Goal: Contribute content: Add original content to the website for others to see

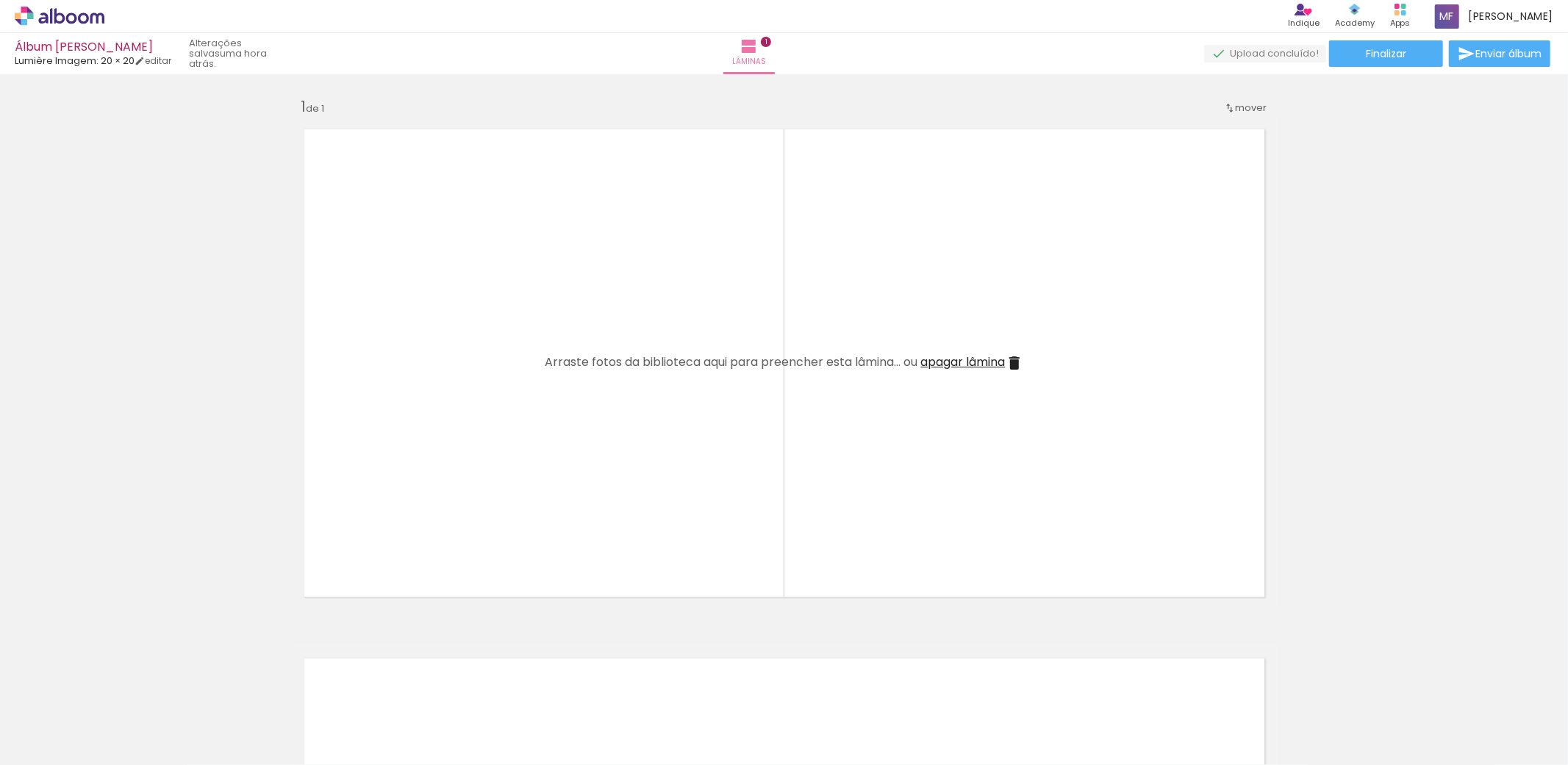
scroll to position [0, 1767]
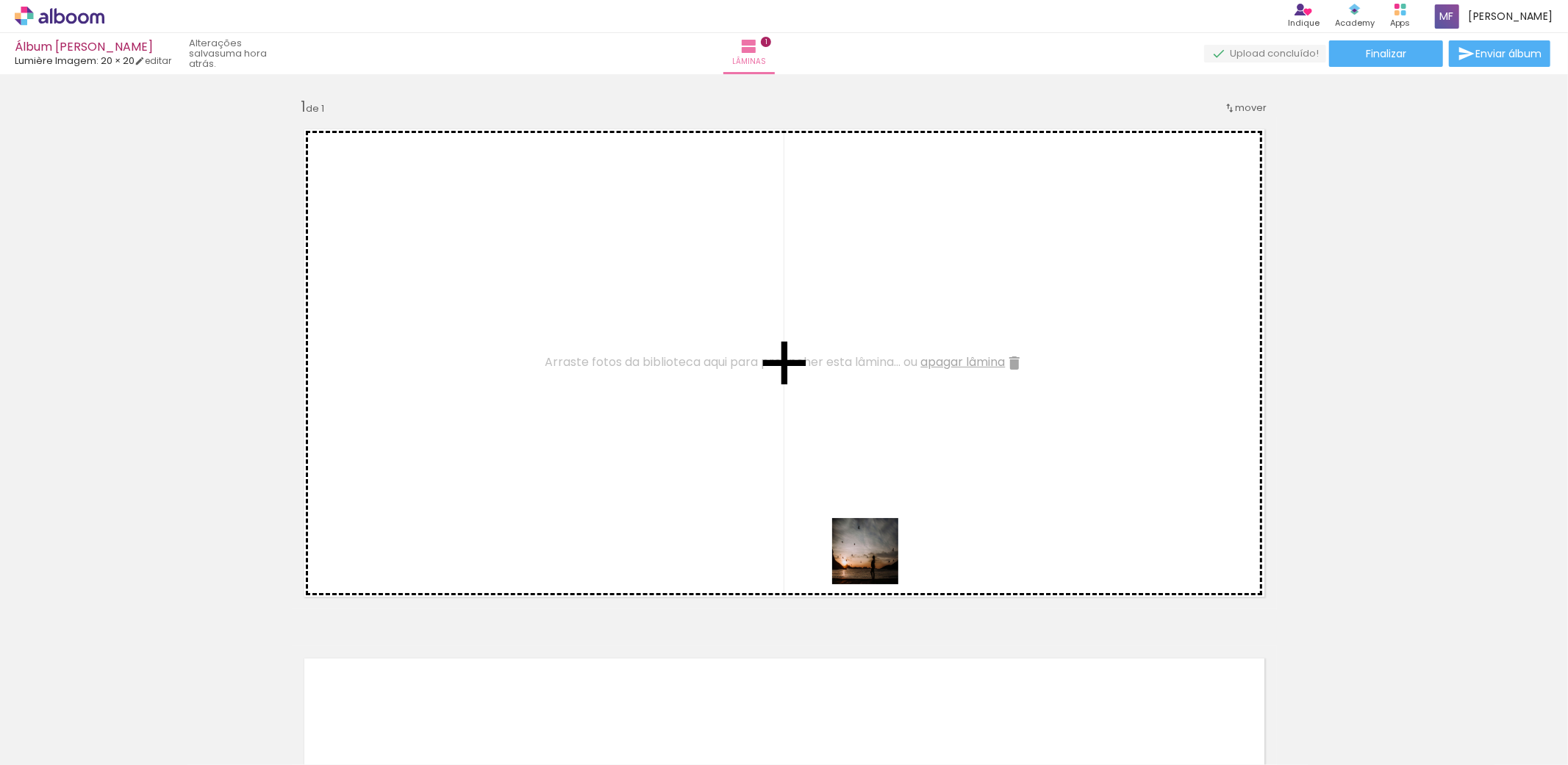
drag, startPoint x: 1503, startPoint y: 723, endPoint x: 761, endPoint y: 533, distance: 765.9
click at [761, 533] on quentale-workspace at bounding box center [784, 382] width 1568 height 765
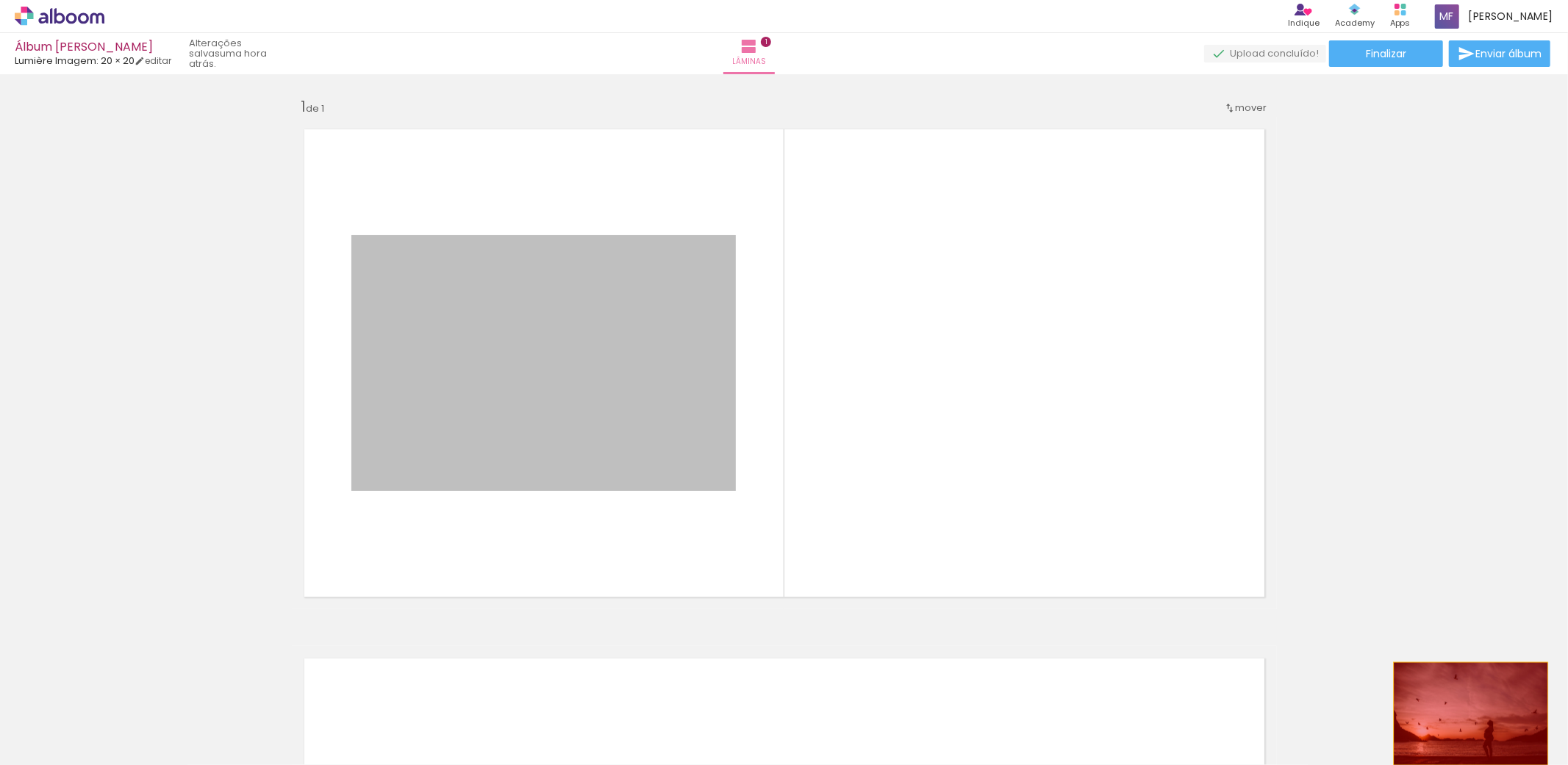
drag, startPoint x: 555, startPoint y: 414, endPoint x: 1464, endPoint y: 713, distance: 956.9
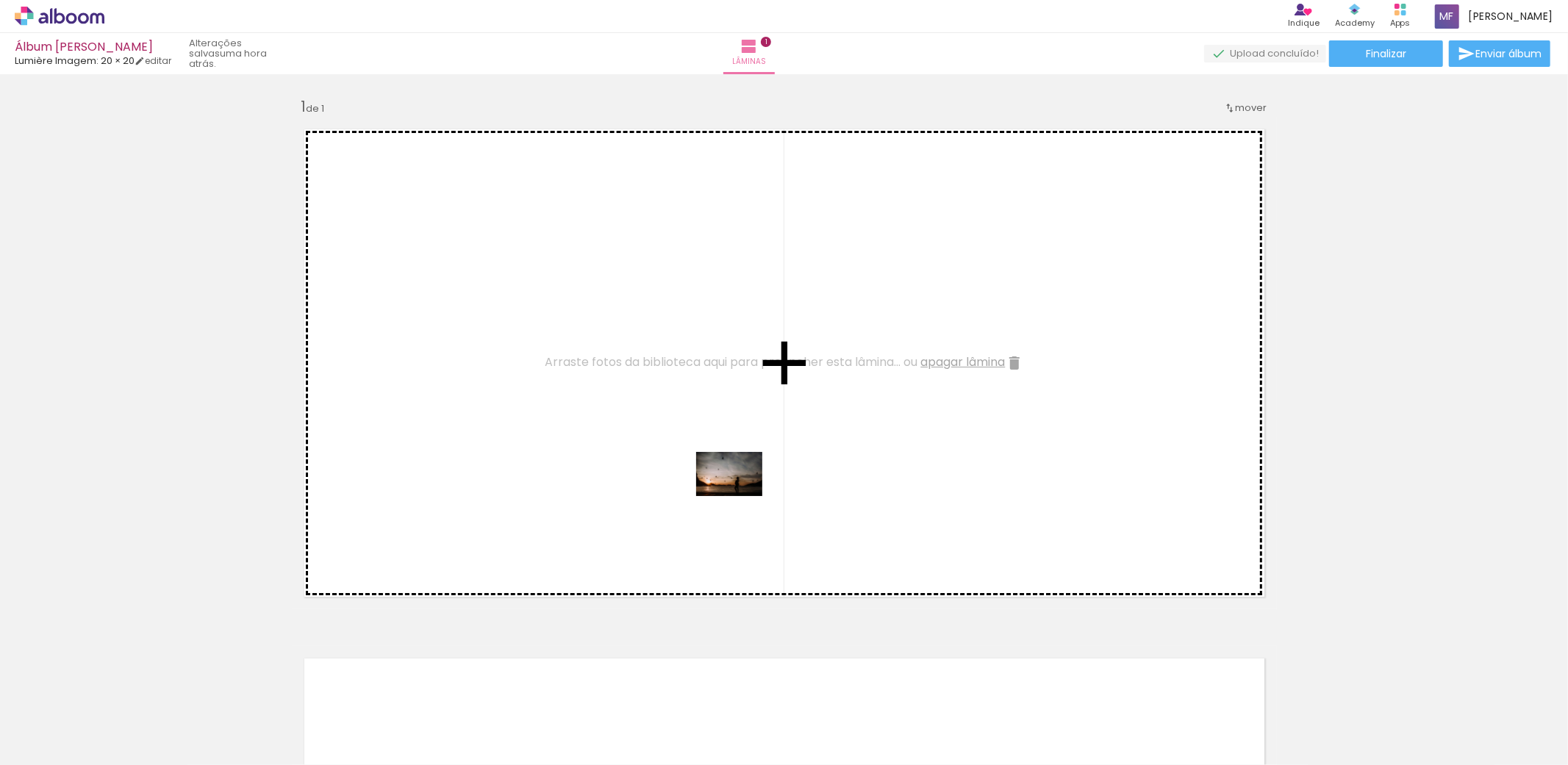
drag, startPoint x: 1509, startPoint y: 717, endPoint x: 741, endPoint y: 496, distance: 799.2
click at [741, 496] on quentale-workspace at bounding box center [784, 382] width 1568 height 765
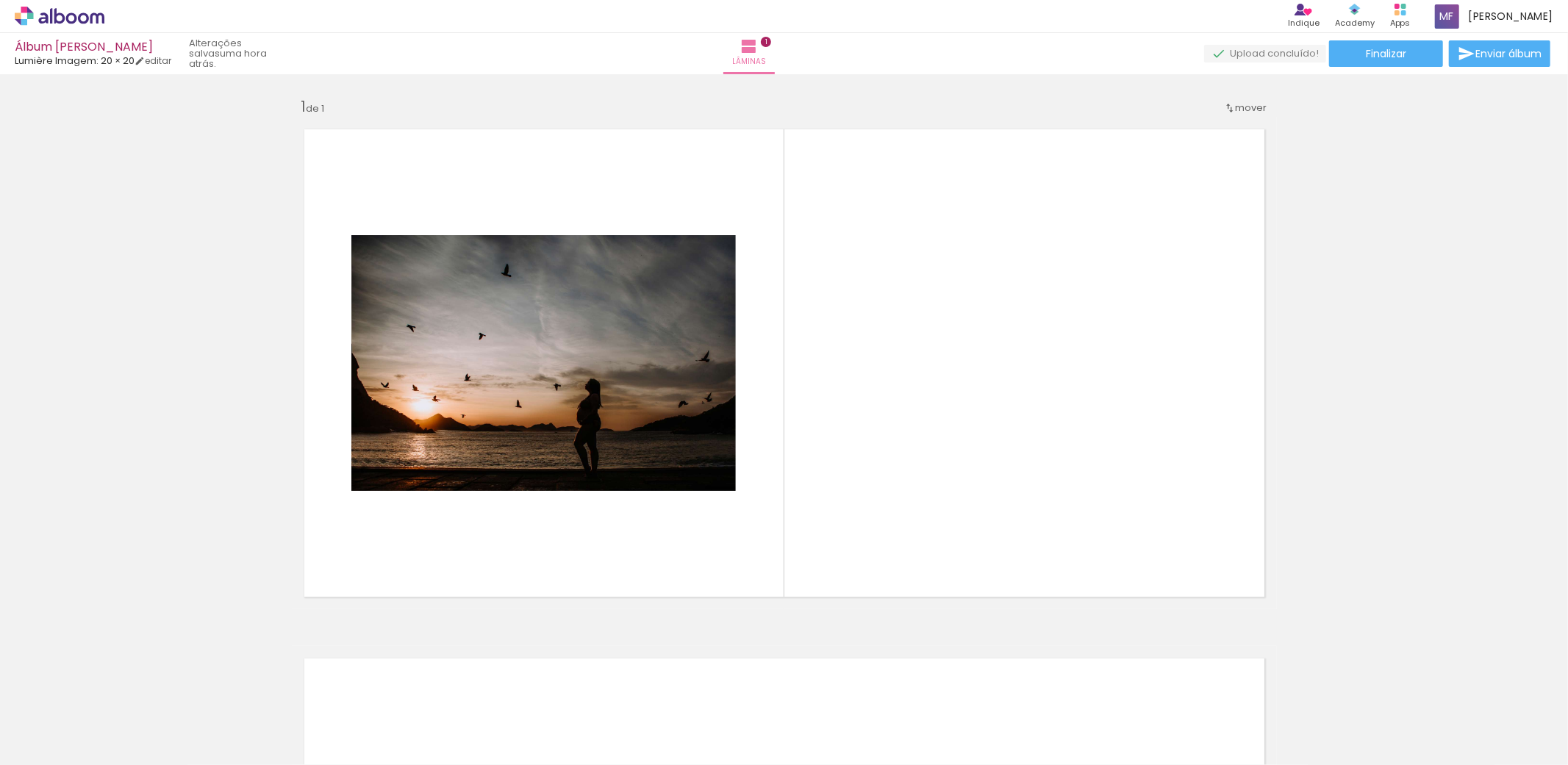
scroll to position [0, 0]
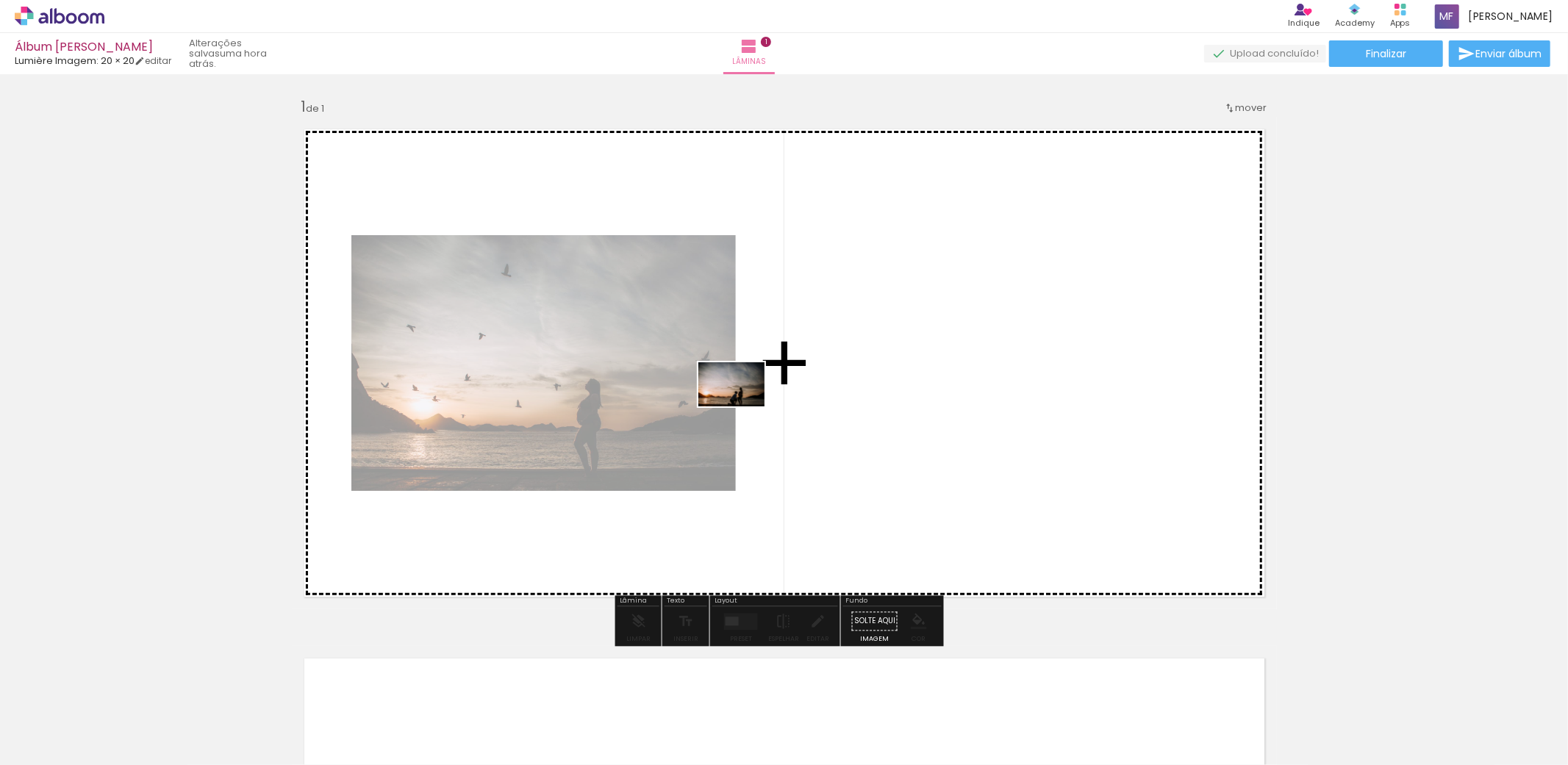
drag, startPoint x: 158, startPoint y: 731, endPoint x: 398, endPoint y: 604, distance: 271.5
click at [746, 405] on quentale-workspace at bounding box center [784, 382] width 1568 height 765
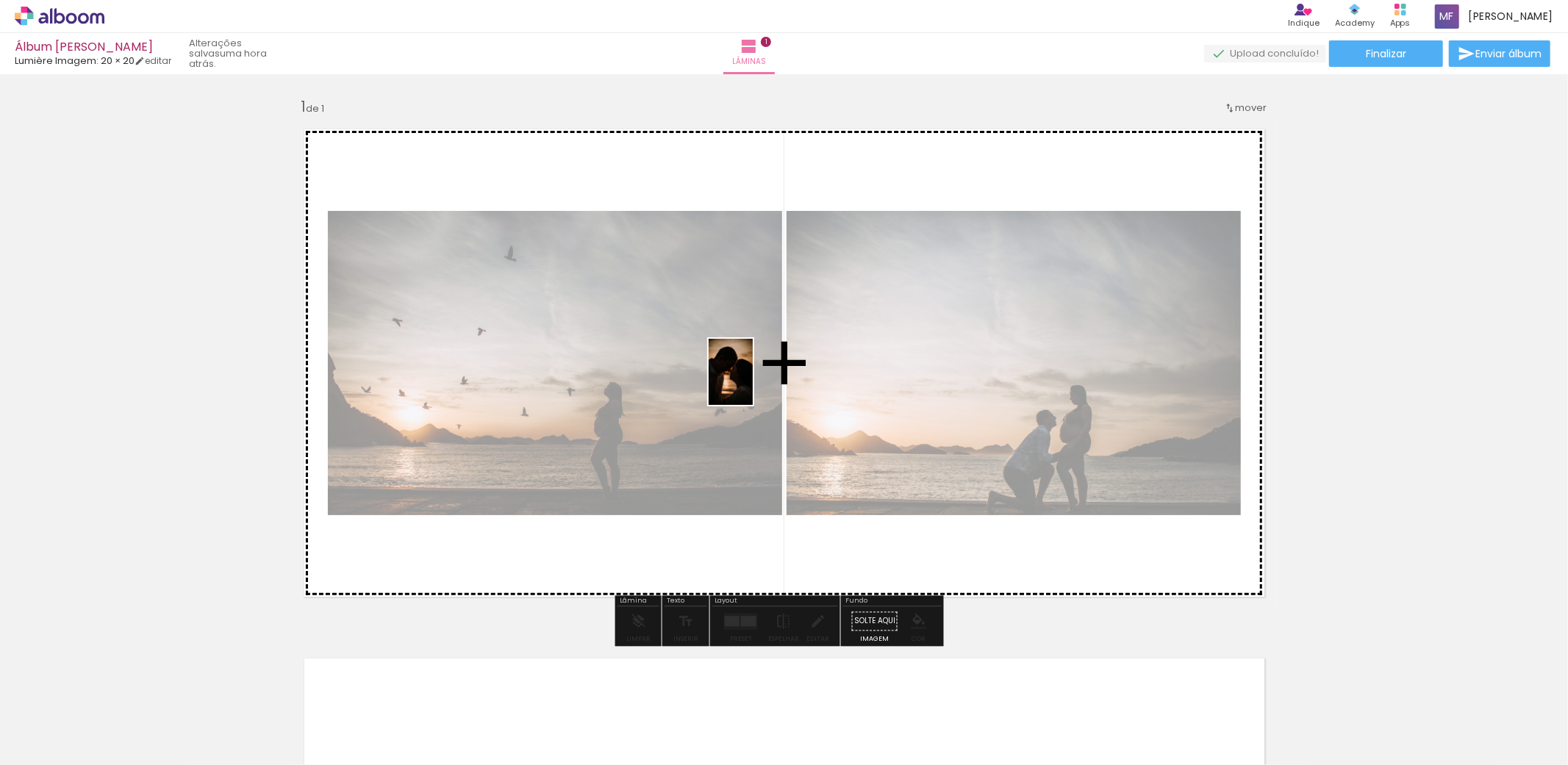
drag, startPoint x: 237, startPoint y: 711, endPoint x: 752, endPoint y: 383, distance: 610.6
click at [752, 383] on quentale-workspace at bounding box center [784, 382] width 1568 height 765
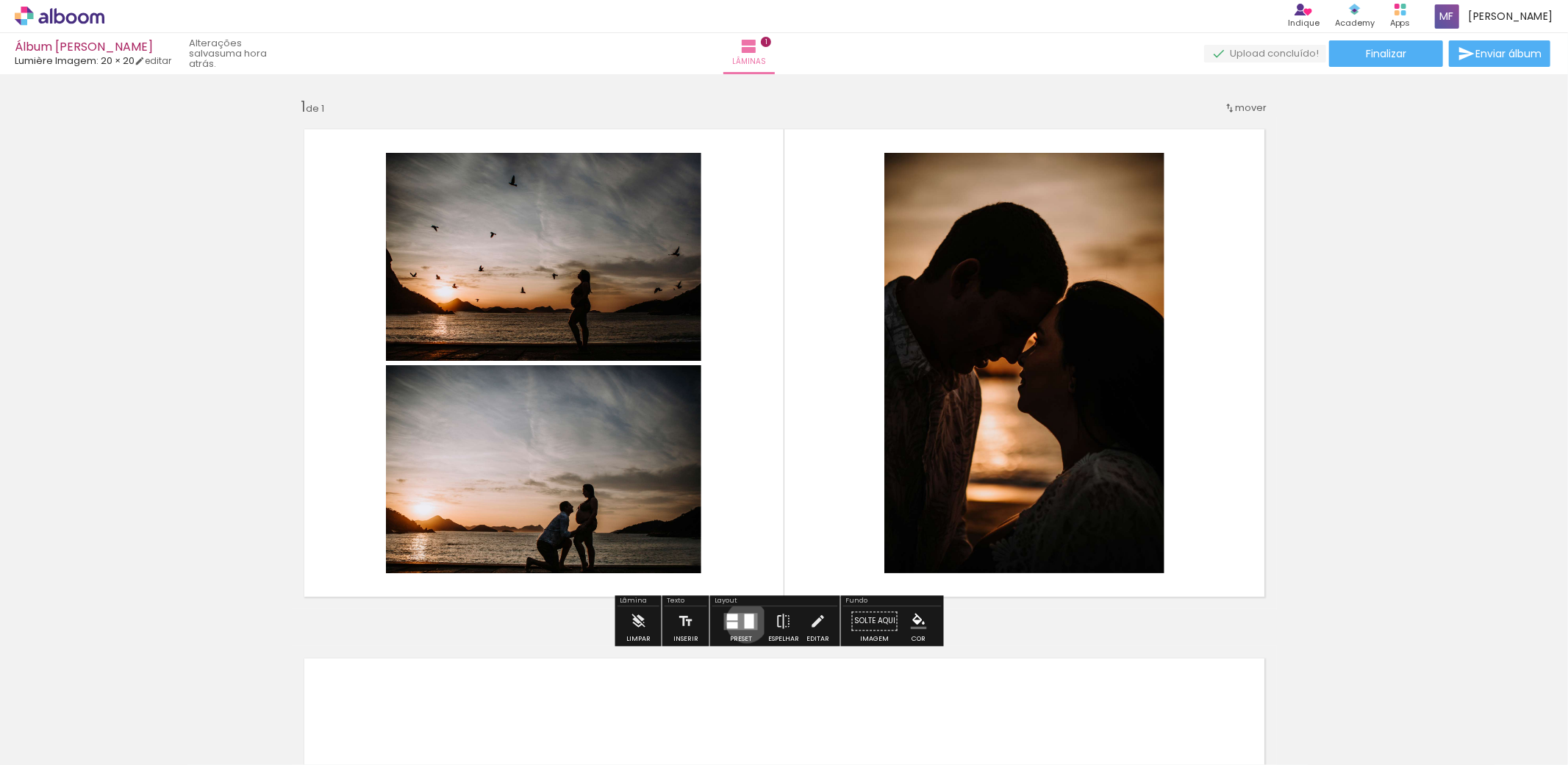
click at [745, 622] on div at bounding box center [750, 621] width 10 height 14
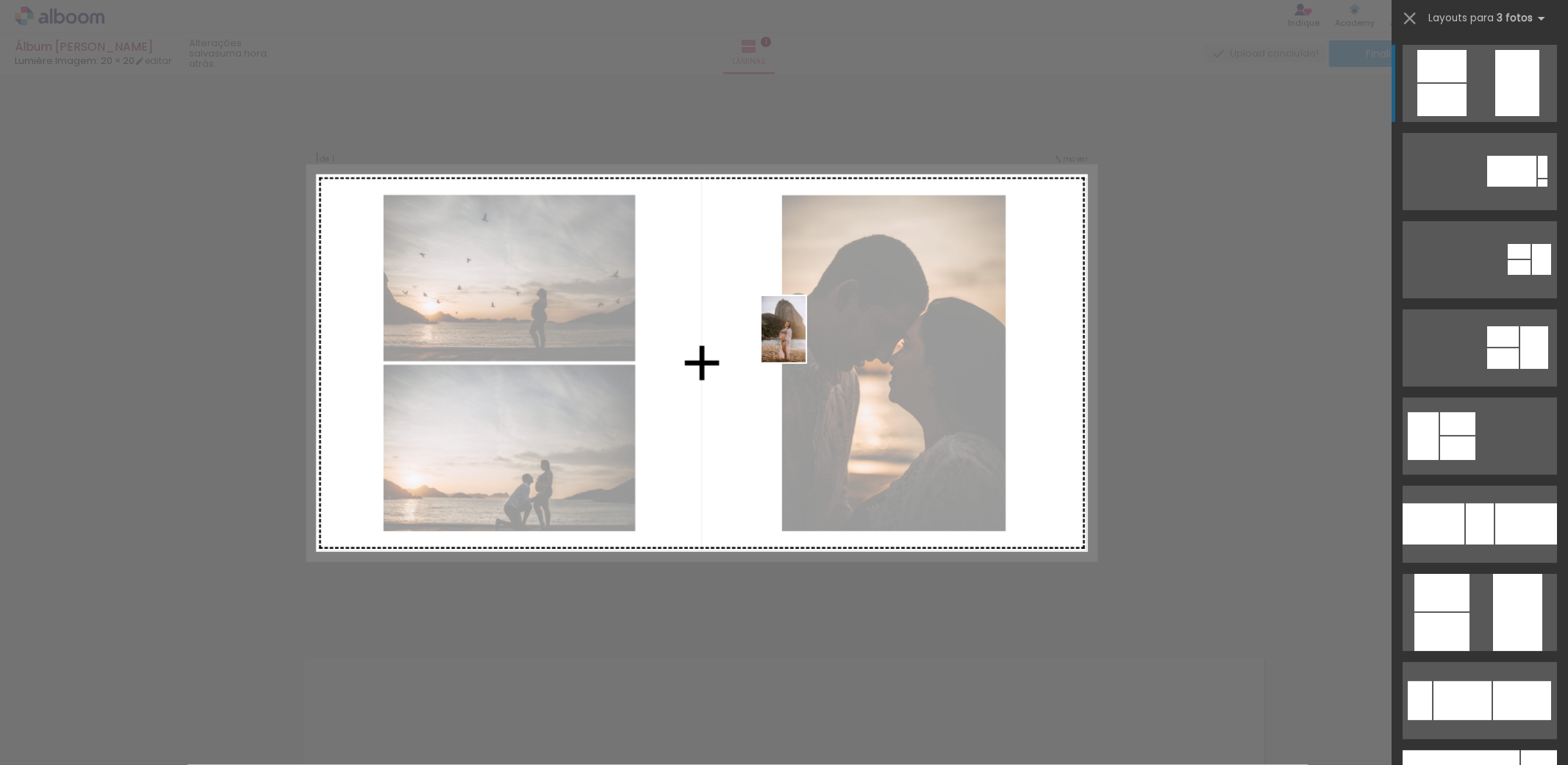
drag, startPoint x: 331, startPoint y: 717, endPoint x: 806, endPoint y: 340, distance: 606.4
click at [806, 340] on quentale-workspace at bounding box center [784, 382] width 1568 height 765
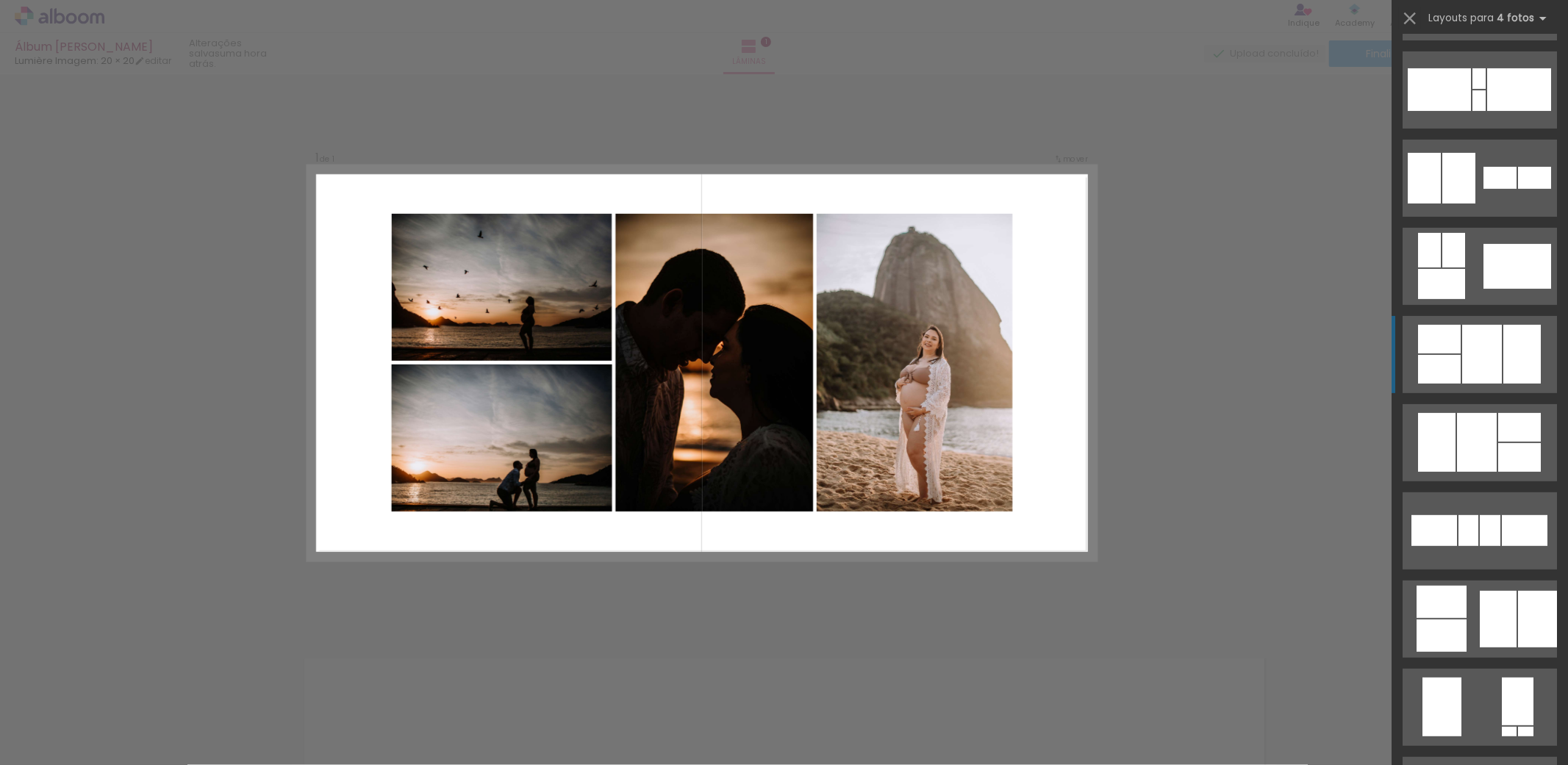
scroll to position [408, 0]
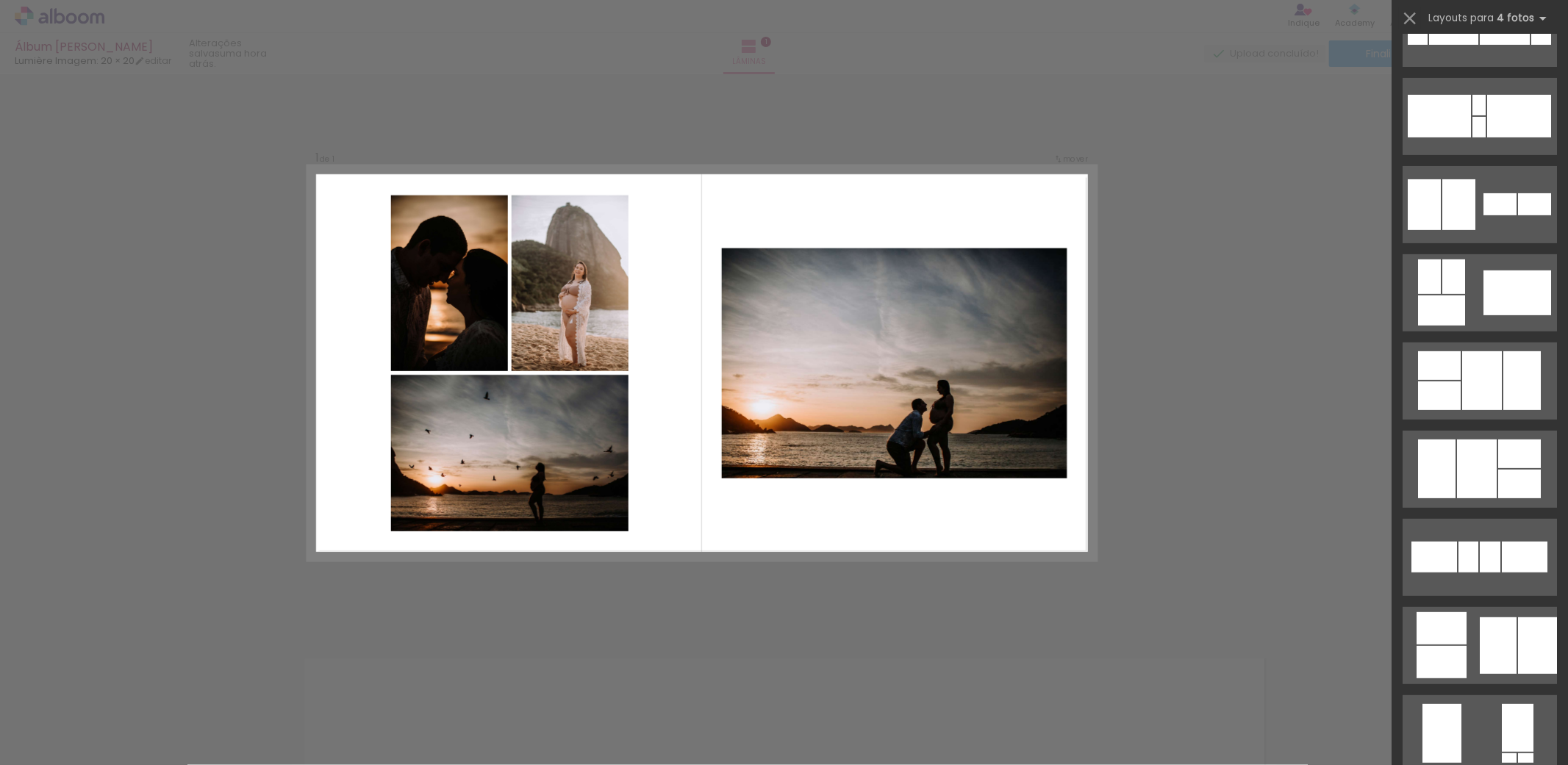
click at [600, 512] on quentale-photo at bounding box center [509, 453] width 237 height 157
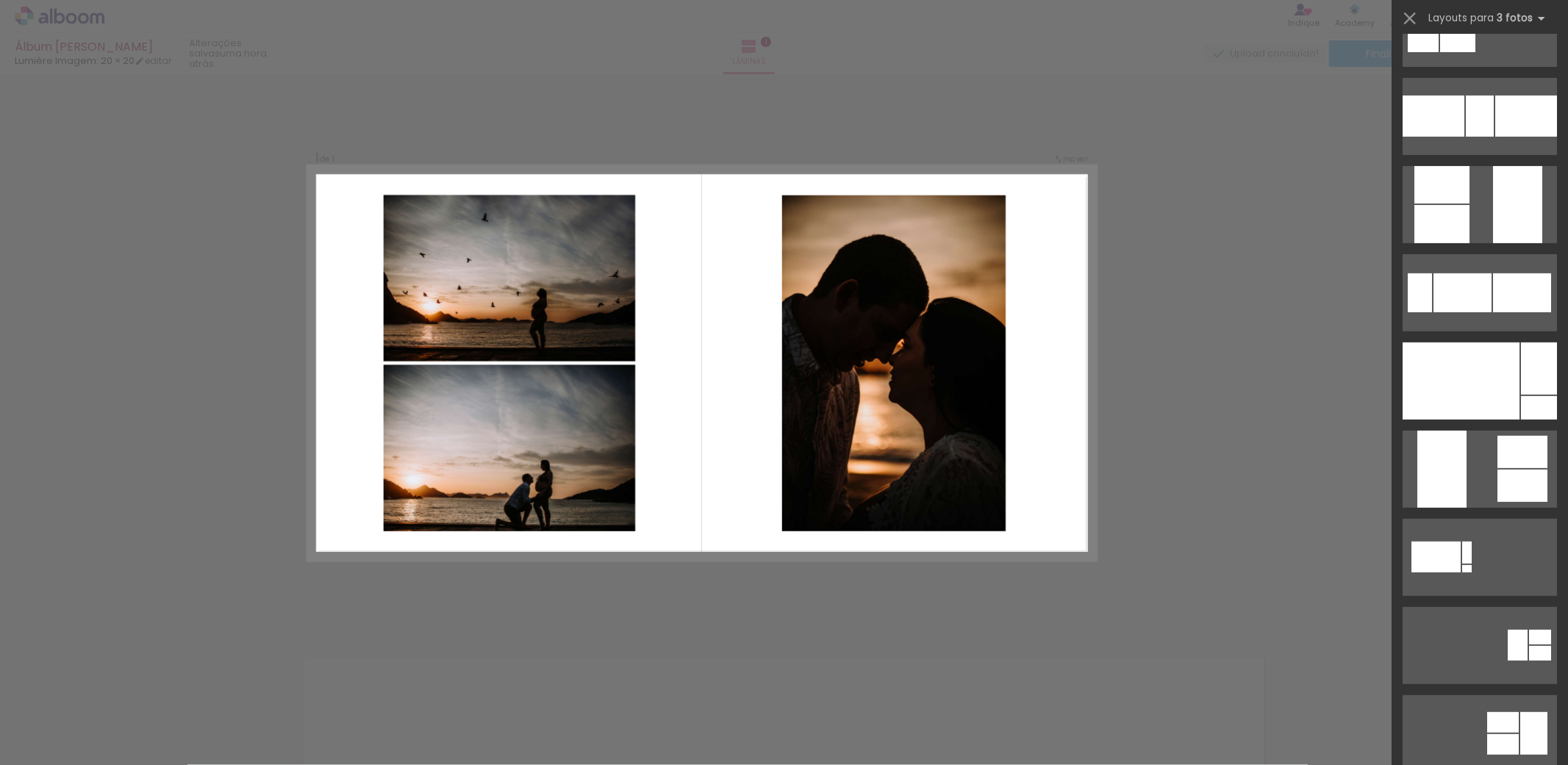
scroll to position [0, 0]
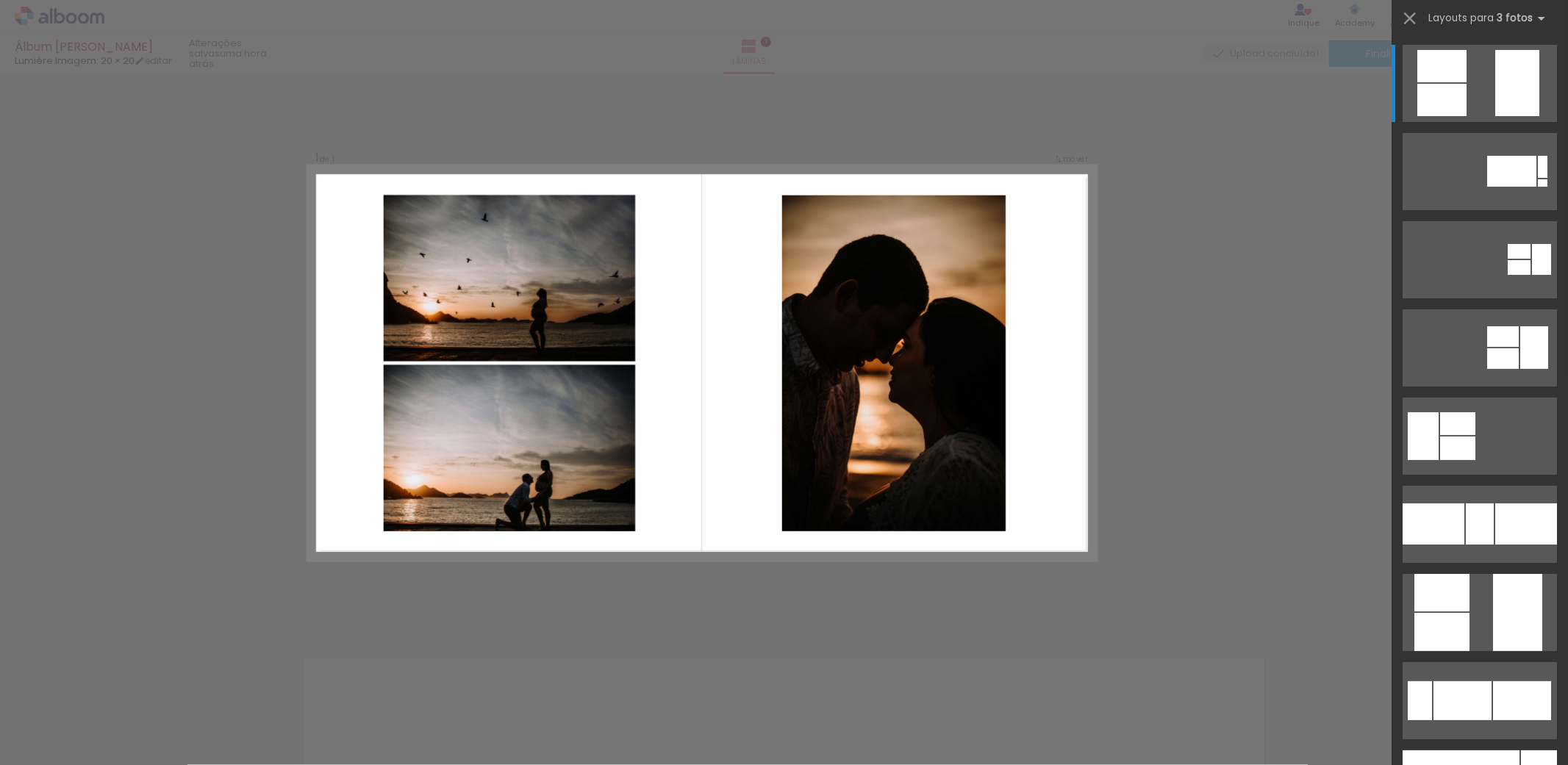
click at [721, 591] on div "Confirmar Cancelar" at bounding box center [784, 621] width 1568 height 1094
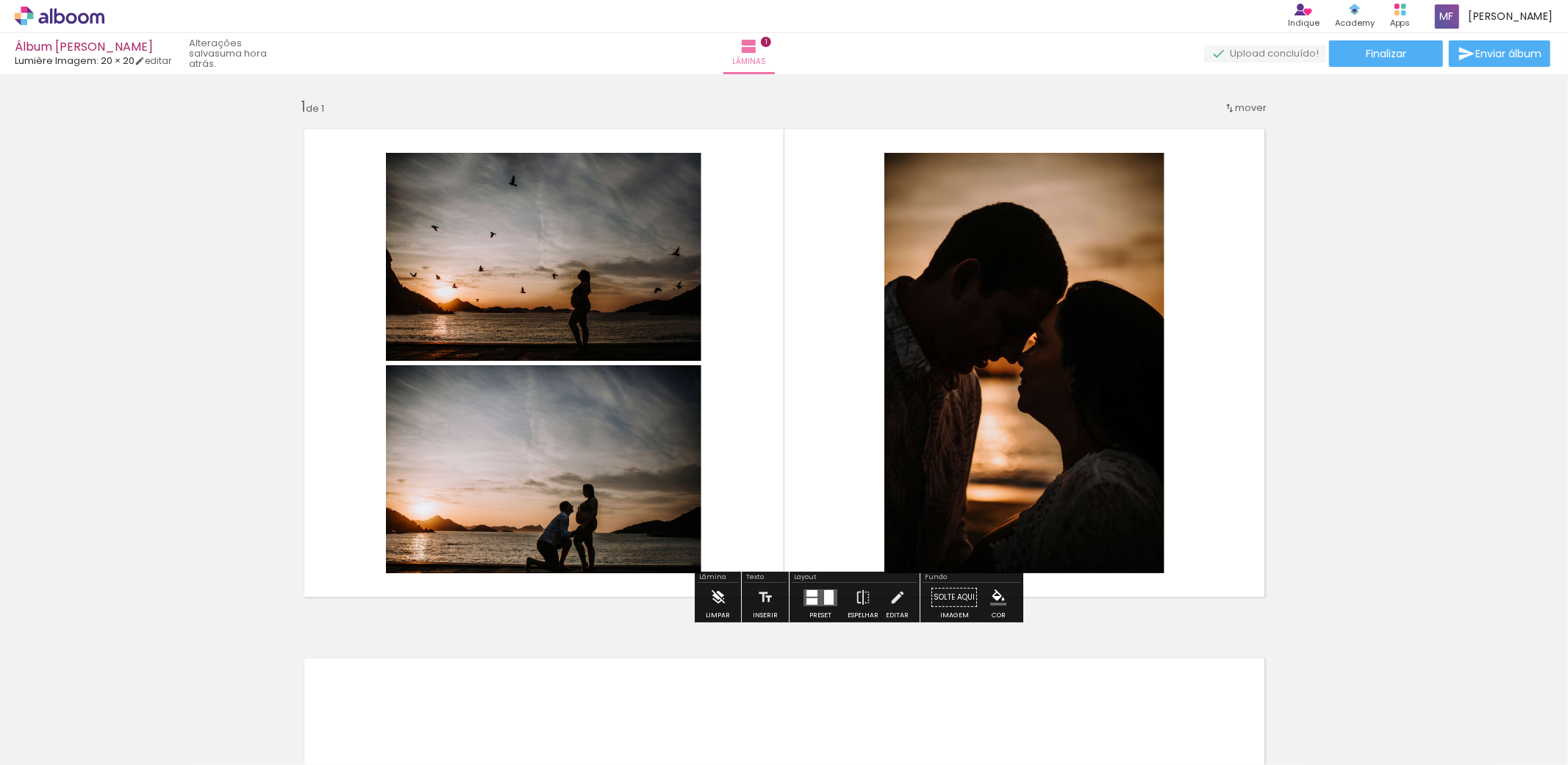
click at [717, 598] on iron-icon at bounding box center [718, 598] width 16 height 29
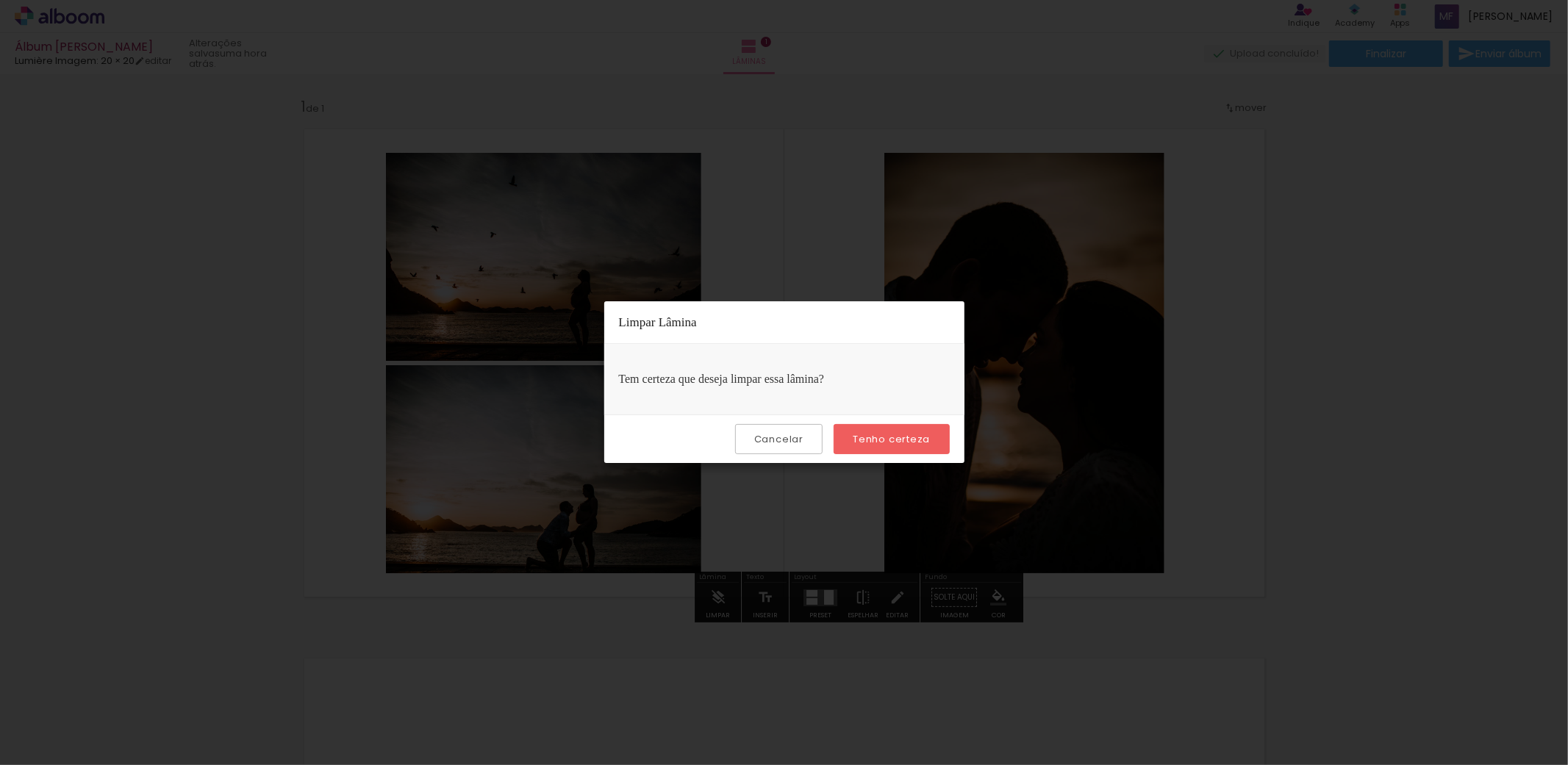
click at [891, 430] on paper-button "Tenho certeza" at bounding box center [891, 439] width 115 height 30
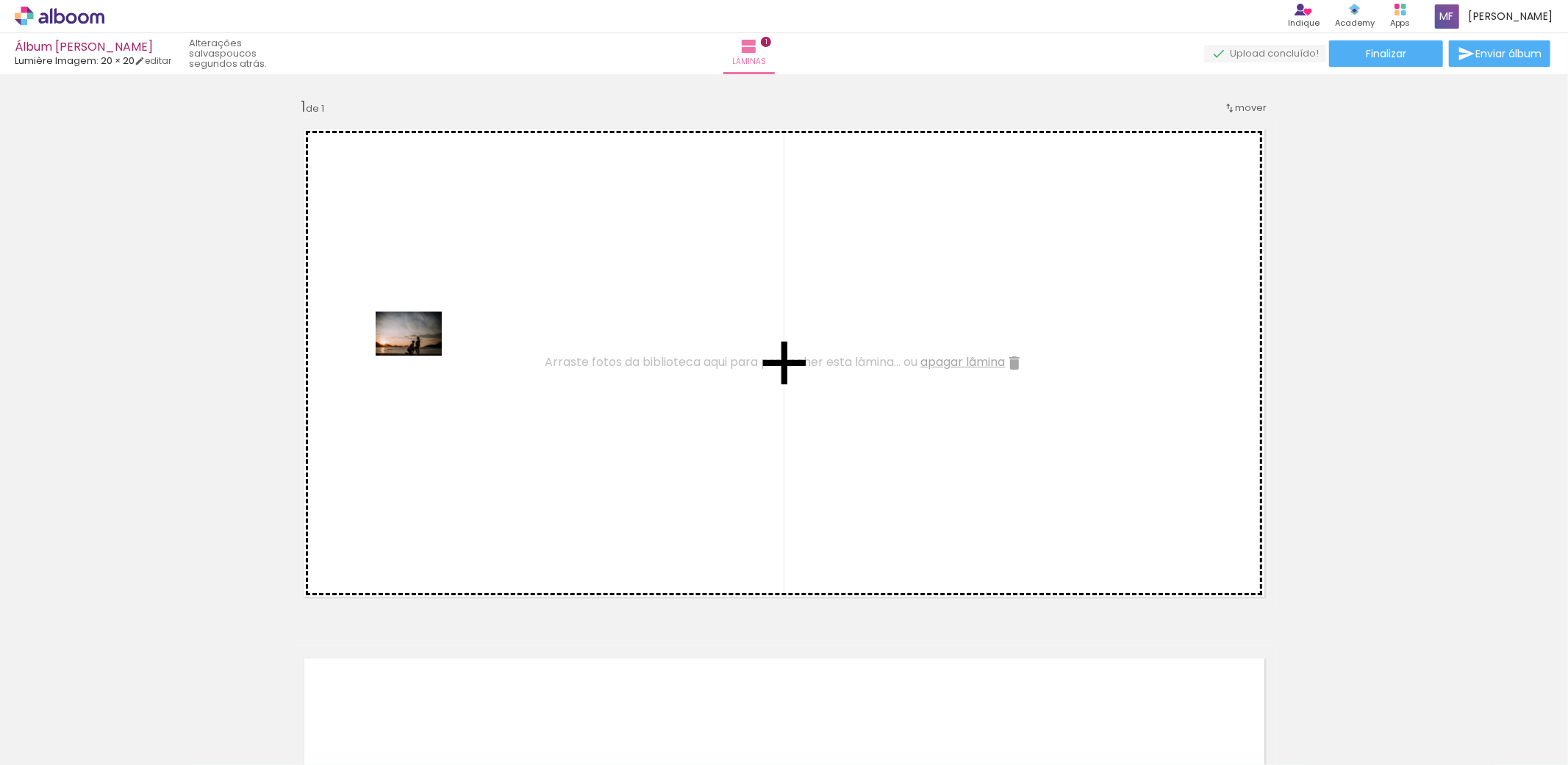
drag, startPoint x: 143, startPoint y: 718, endPoint x: 420, endPoint y: 356, distance: 455.8
click at [420, 356] on quentale-workspace at bounding box center [784, 382] width 1568 height 765
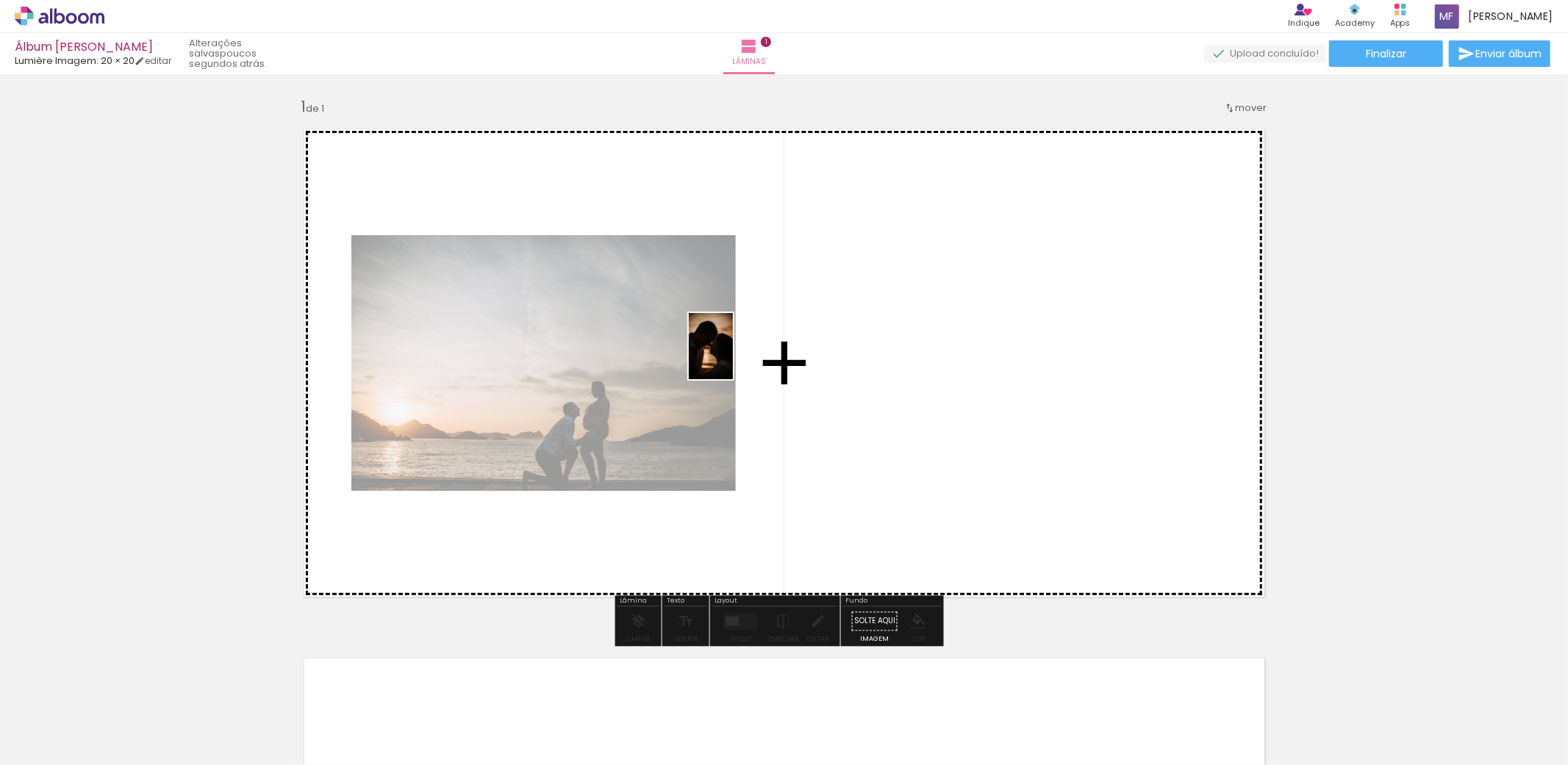
drag, startPoint x: 236, startPoint y: 717, endPoint x: 733, endPoint y: 358, distance: 613.1
click at [733, 358] on quentale-workspace at bounding box center [784, 382] width 1568 height 765
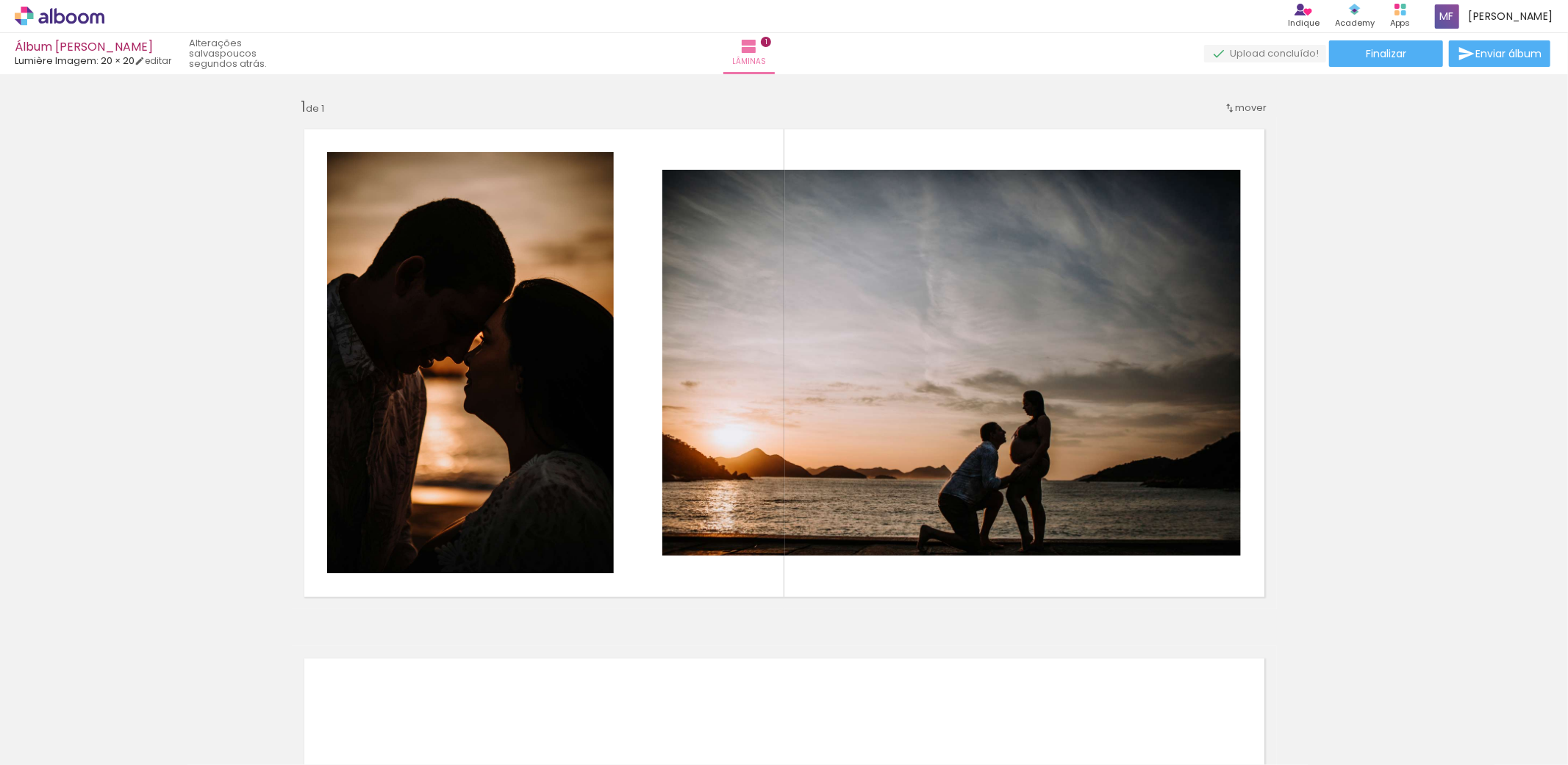
scroll to position [0, 1767]
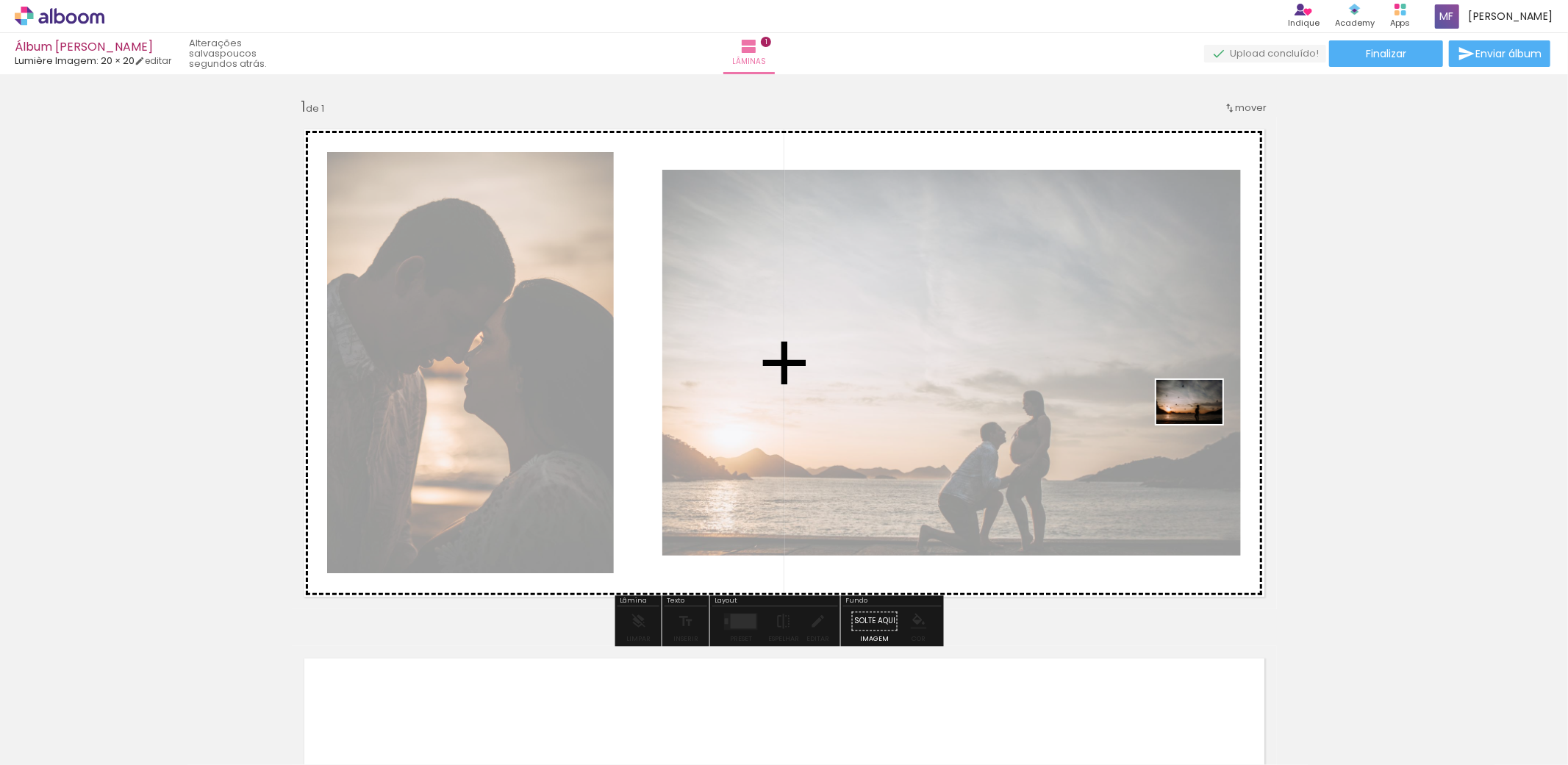
drag, startPoint x: 1519, startPoint y: 724, endPoint x: 1200, endPoint y: 425, distance: 437.2
click at [1200, 425] on quentale-workspace at bounding box center [784, 382] width 1568 height 765
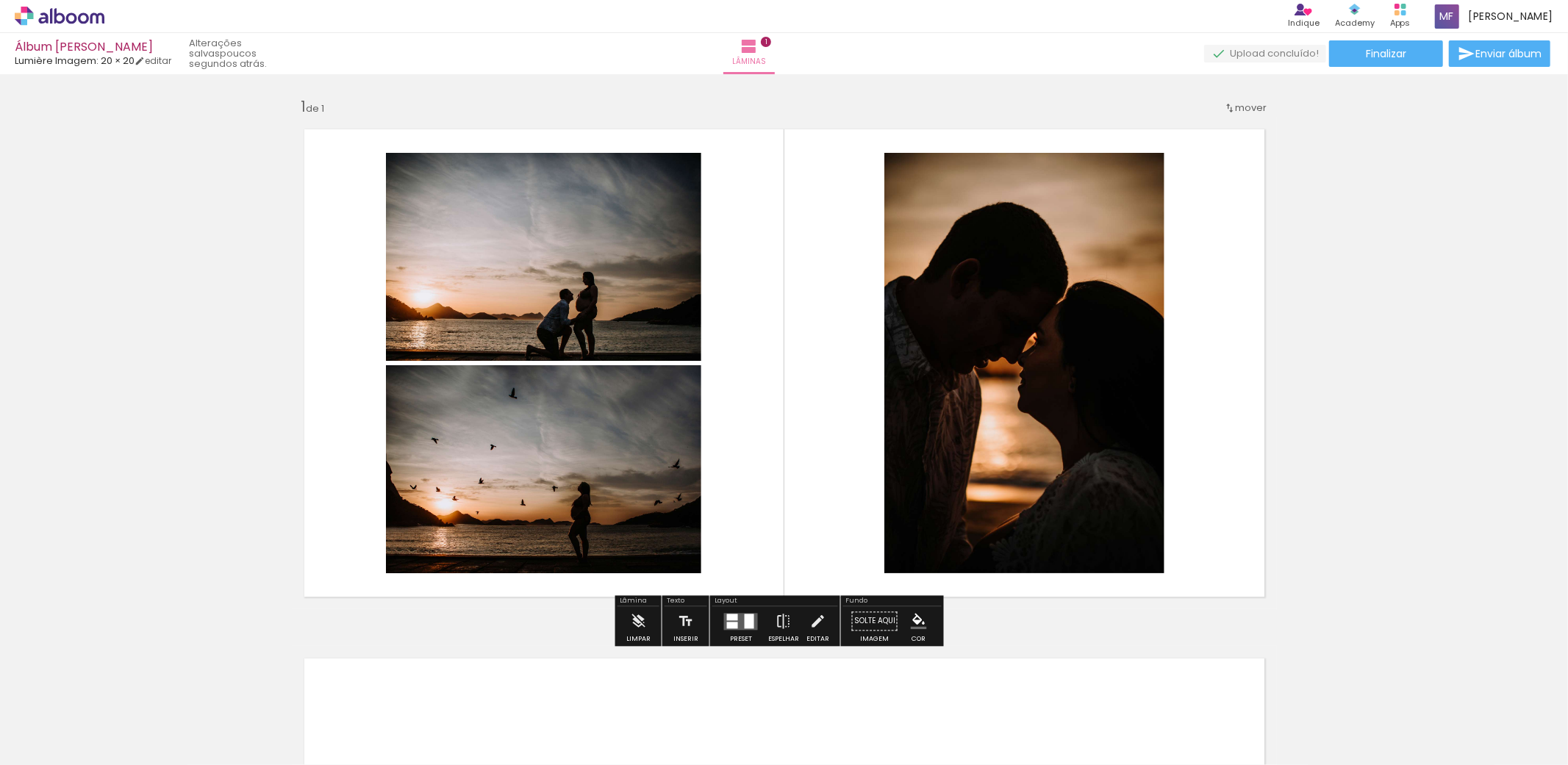
click at [745, 617] on div at bounding box center [750, 621] width 10 height 14
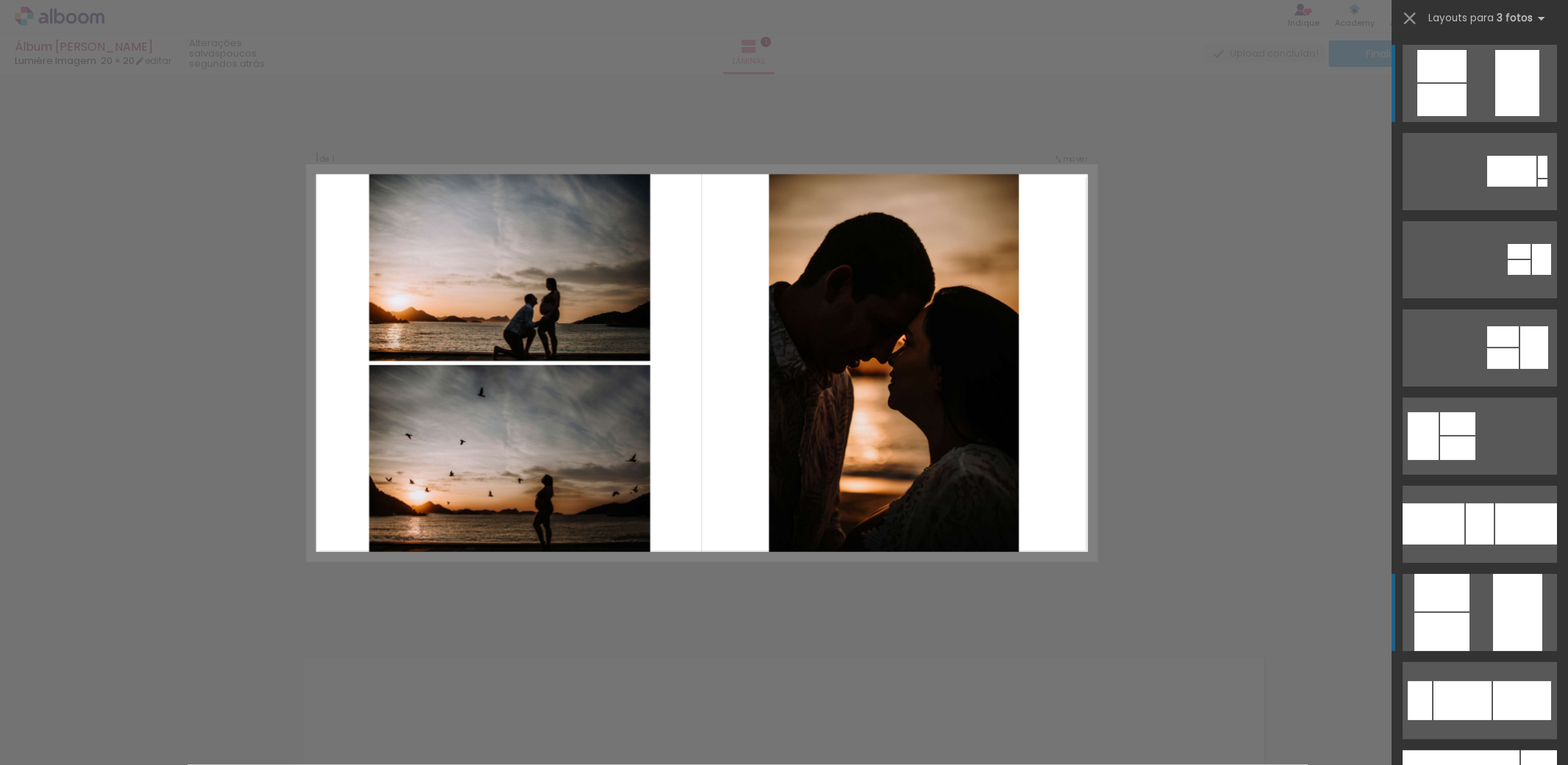
click at [1476, 210] on quentale-layouter at bounding box center [1479, 171] width 155 height 77
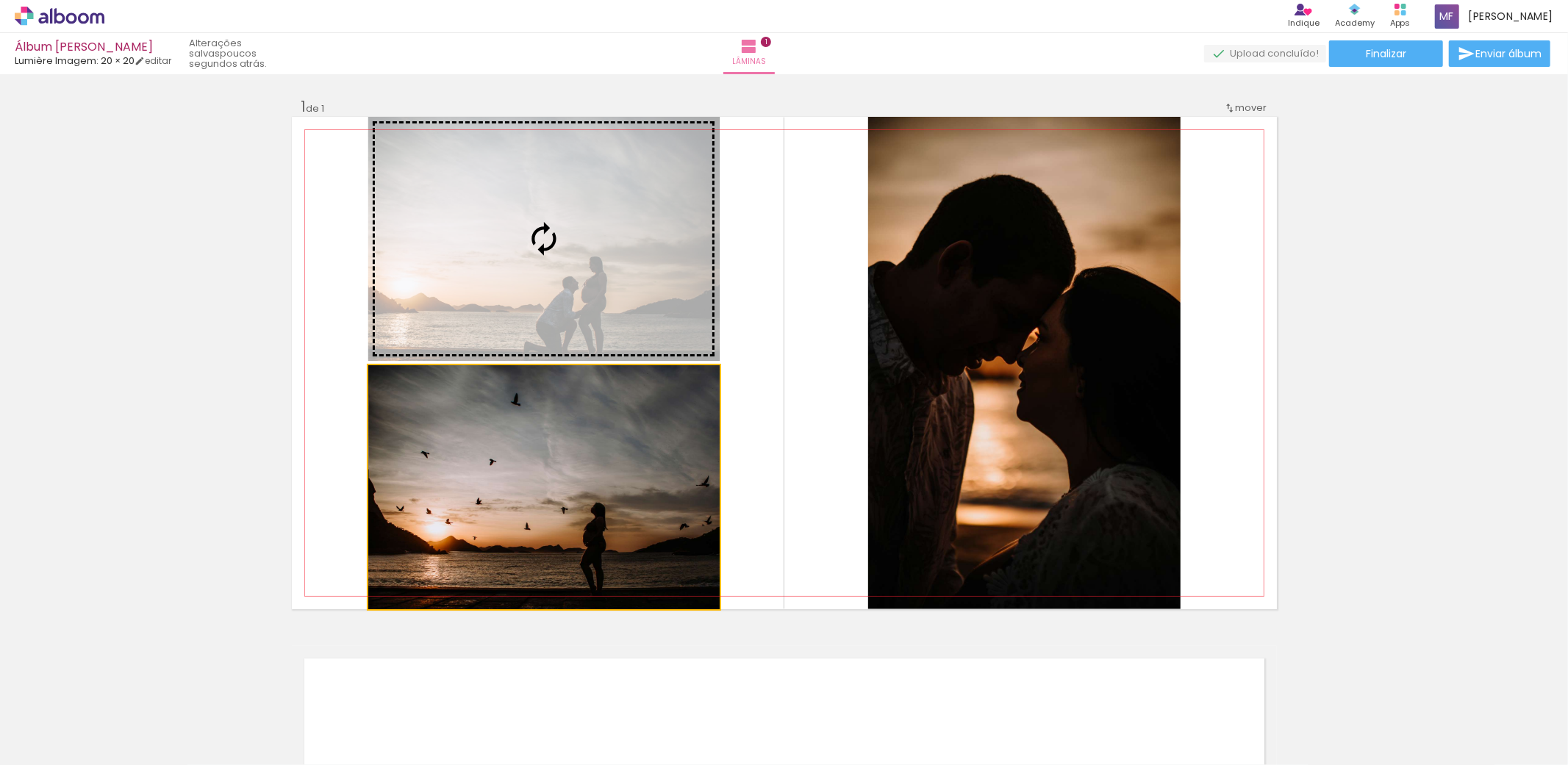
drag, startPoint x: 550, startPoint y: 447, endPoint x: 620, endPoint y: 260, distance: 199.7
click at [0, 0] on slot at bounding box center [0, 0] width 0 height 0
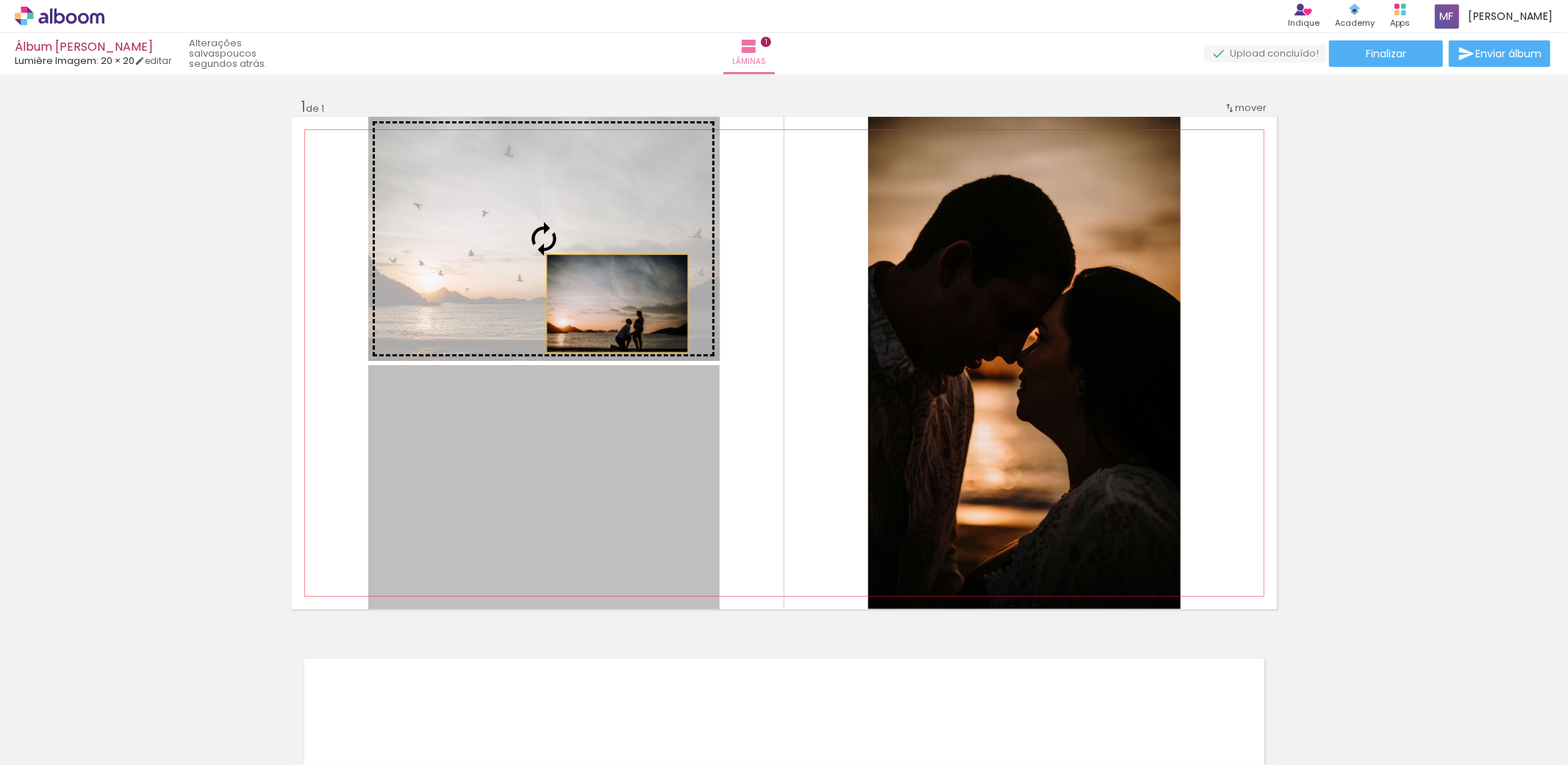
drag, startPoint x: 610, startPoint y: 417, endPoint x: 610, endPoint y: 266, distance: 151.0
click at [0, 0] on slot at bounding box center [0, 0] width 0 height 0
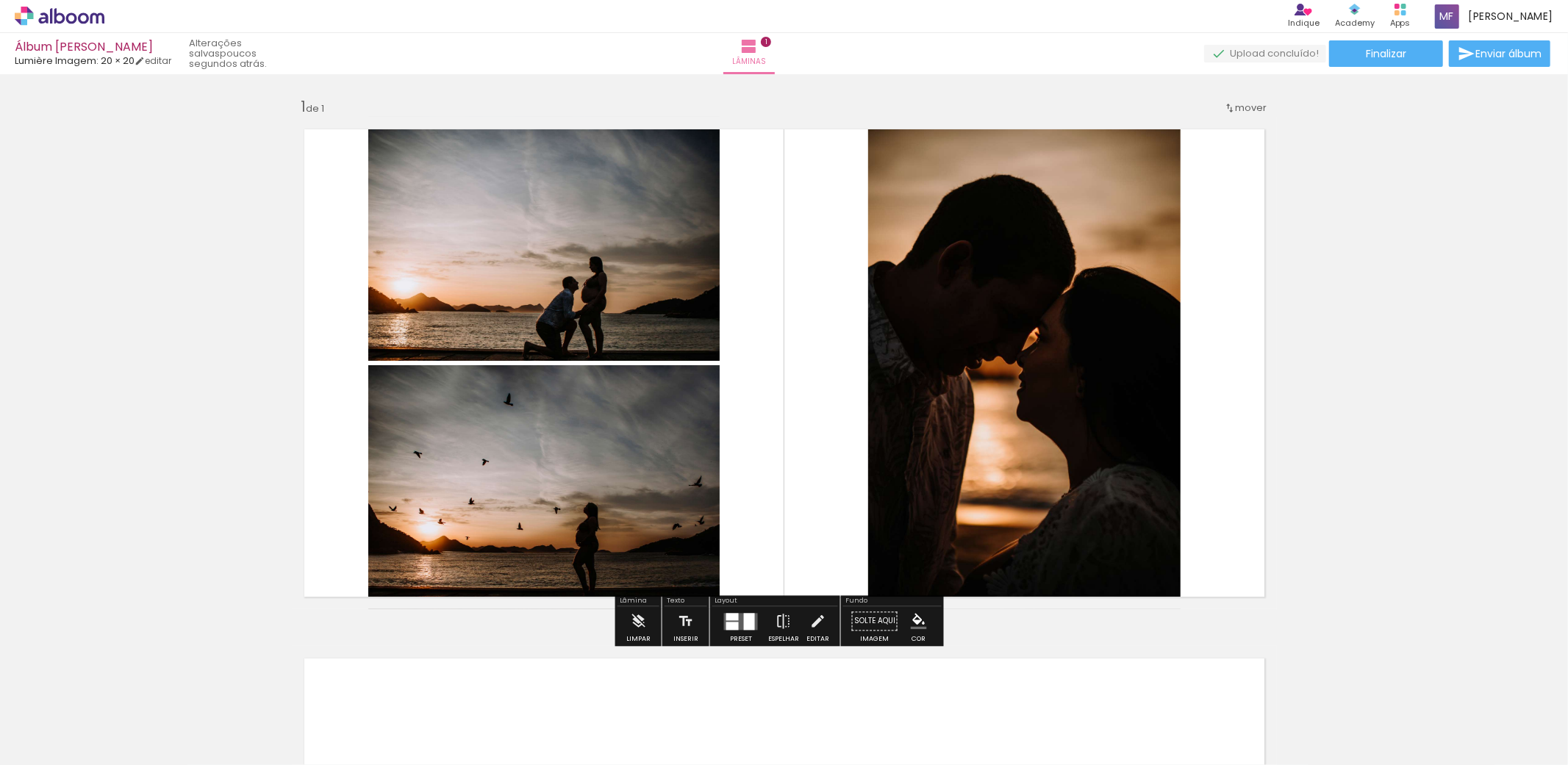
click at [1328, 232] on div "Inserir lâmina 1 de 1" at bounding box center [784, 609] width 1568 height 1059
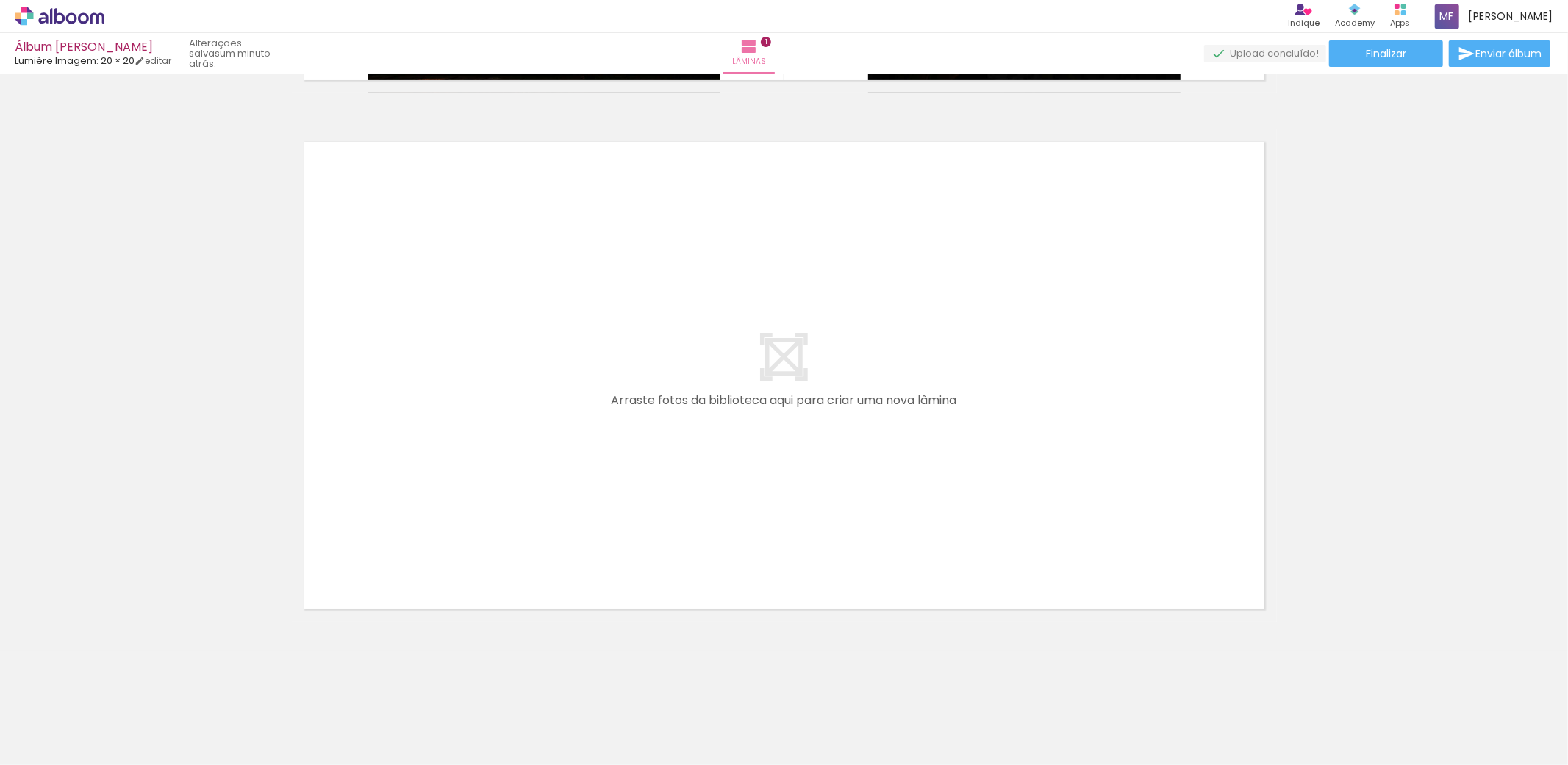
scroll to position [0, 0]
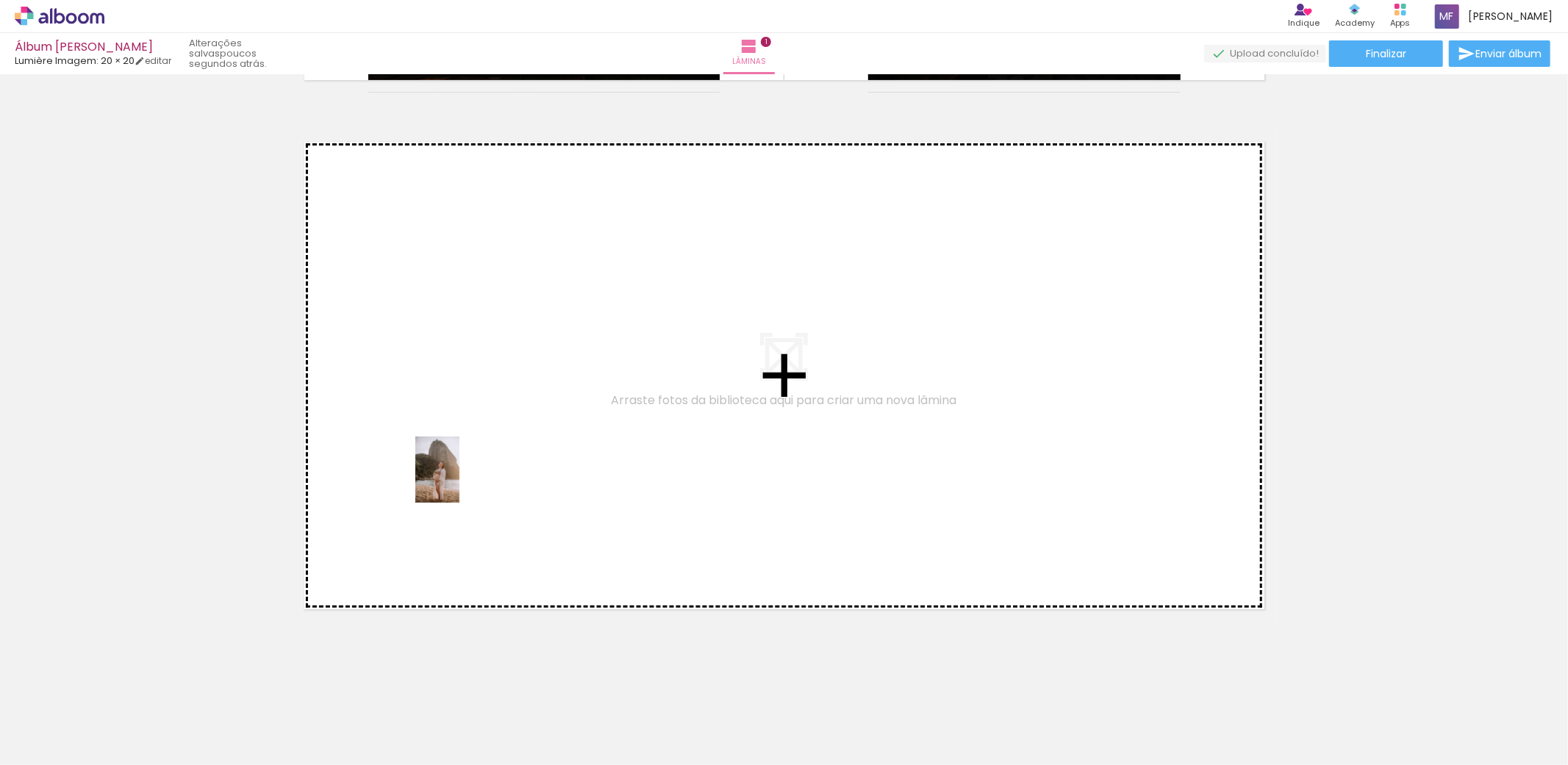
drag, startPoint x: 314, startPoint y: 722, endPoint x: 459, endPoint y: 481, distance: 281.3
click at [459, 481] on quentale-workspace at bounding box center [784, 382] width 1568 height 765
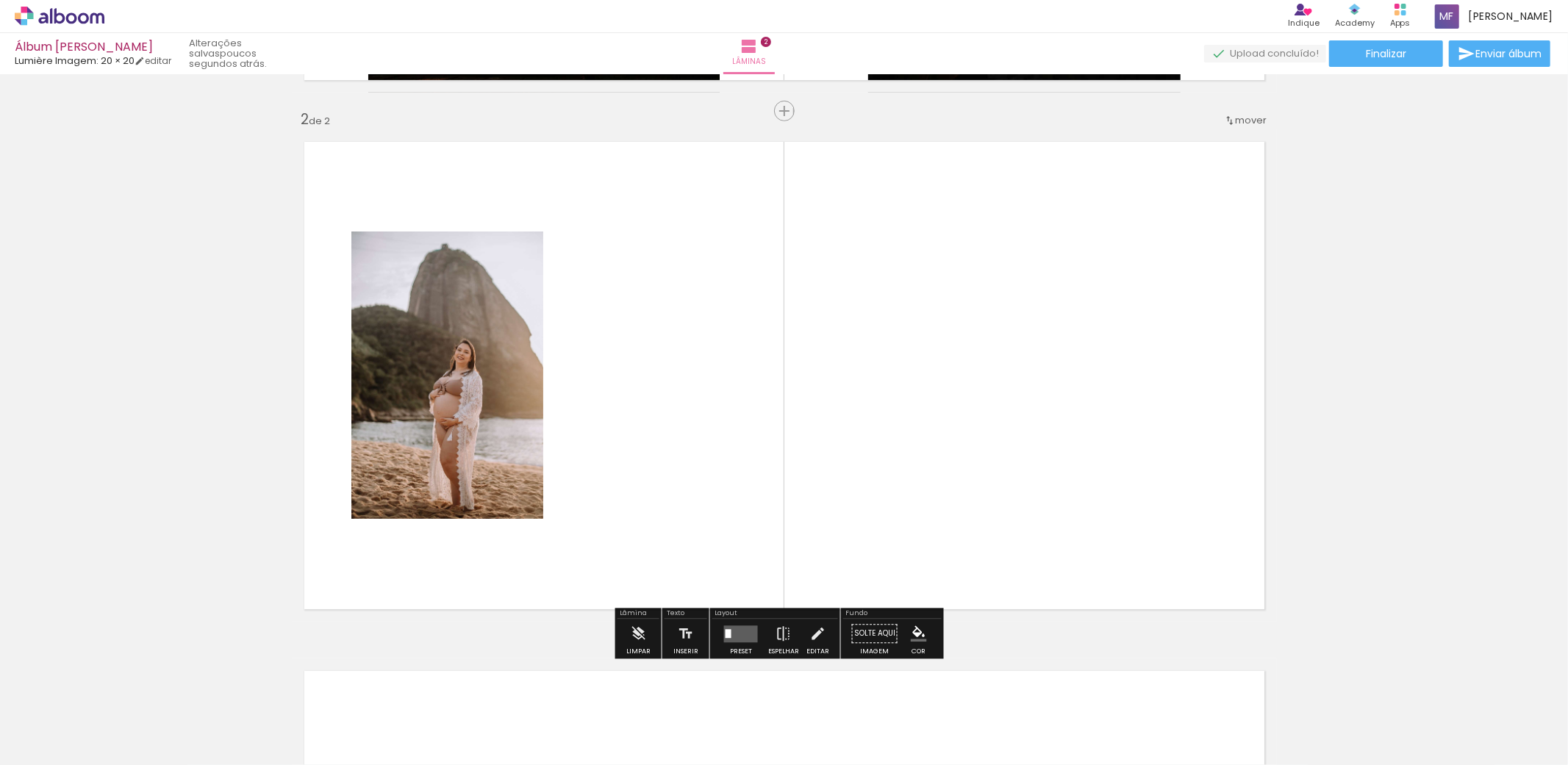
scroll to position [518, 0]
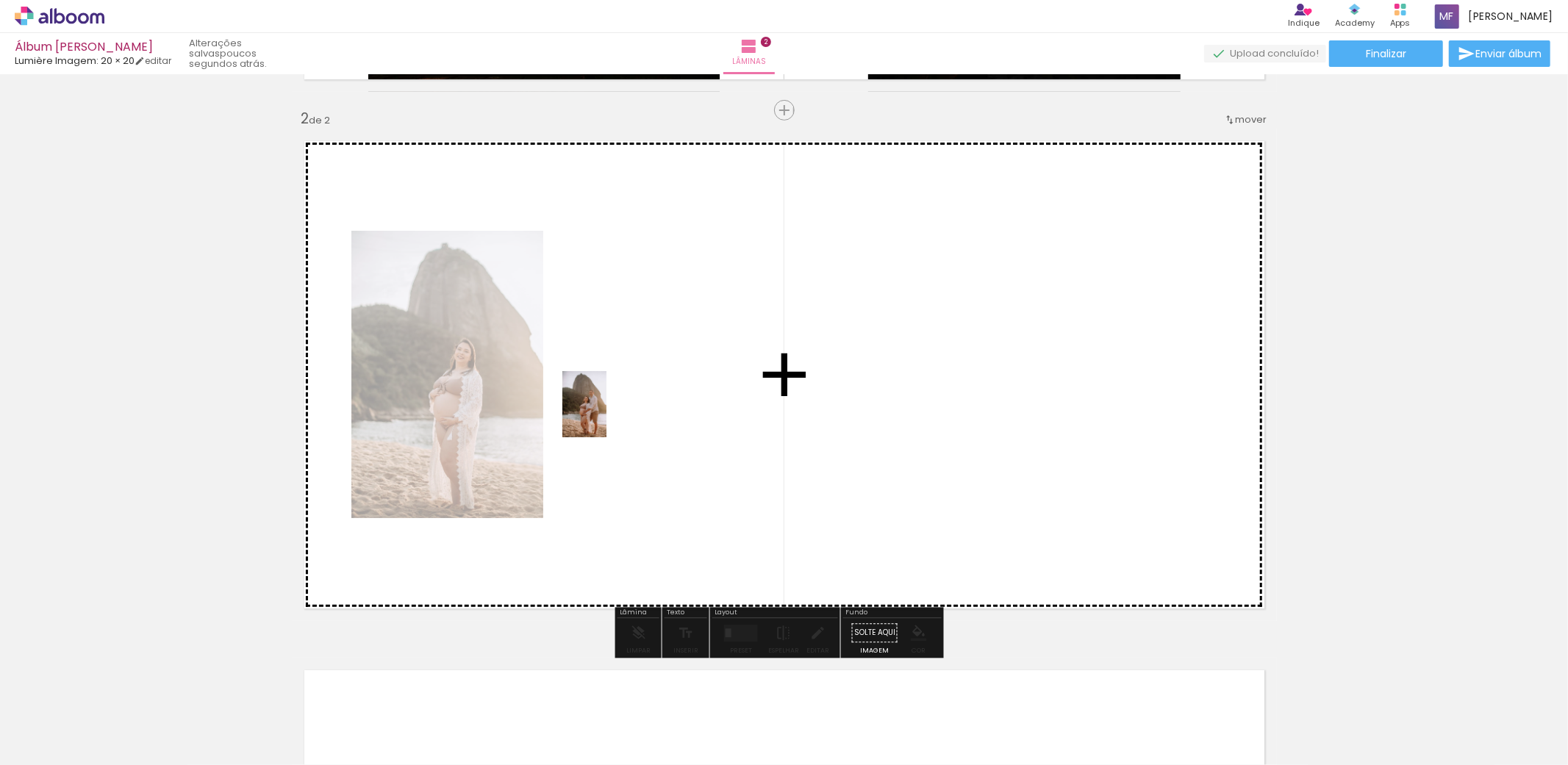
drag, startPoint x: 491, startPoint y: 713, endPoint x: 607, endPoint y: 416, distance: 318.8
click at [607, 416] on quentale-workspace at bounding box center [784, 382] width 1568 height 765
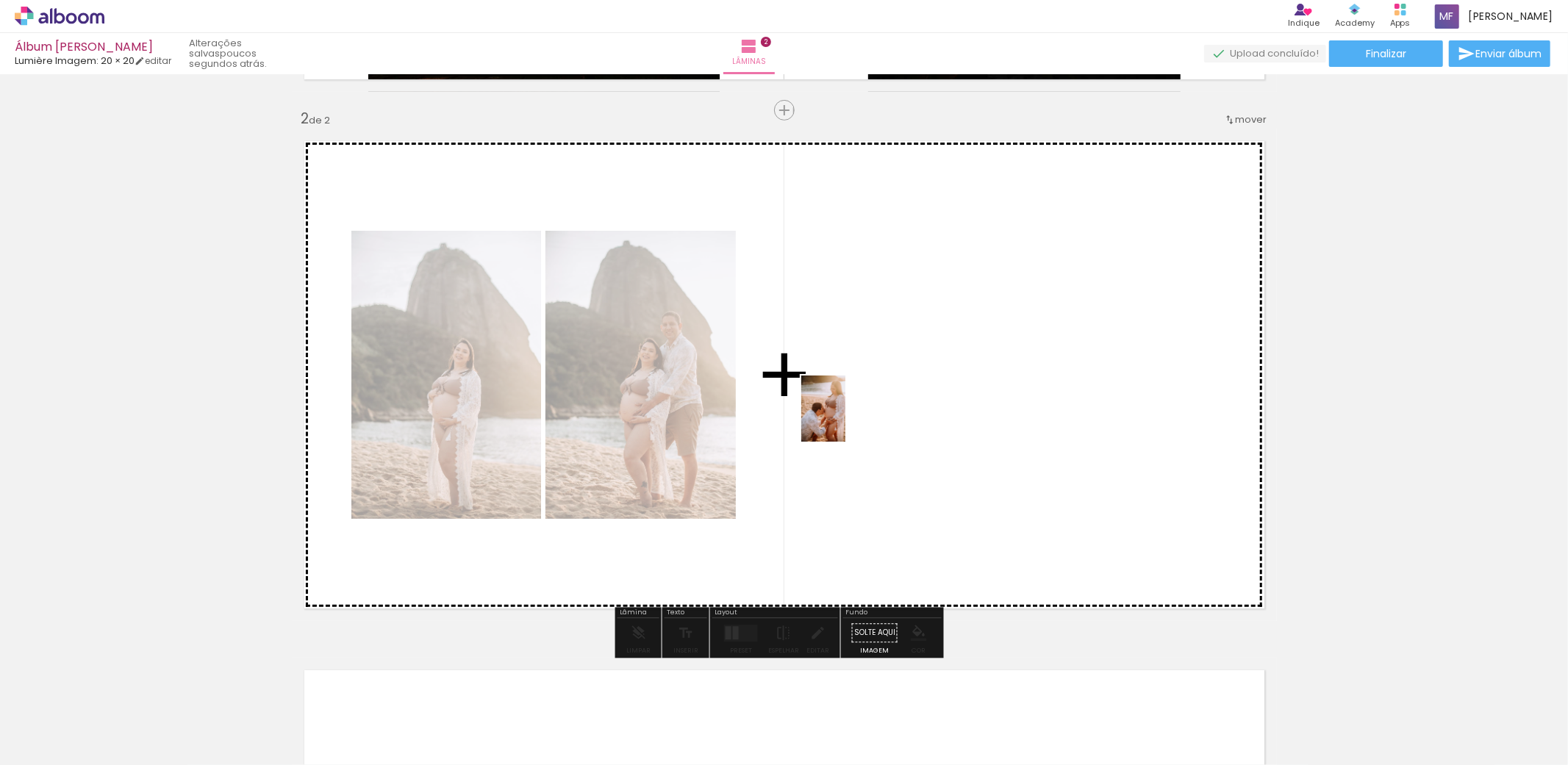
drag, startPoint x: 645, startPoint y: 717, endPoint x: 846, endPoint y: 419, distance: 359.5
click at [846, 419] on quentale-workspace at bounding box center [784, 382] width 1568 height 765
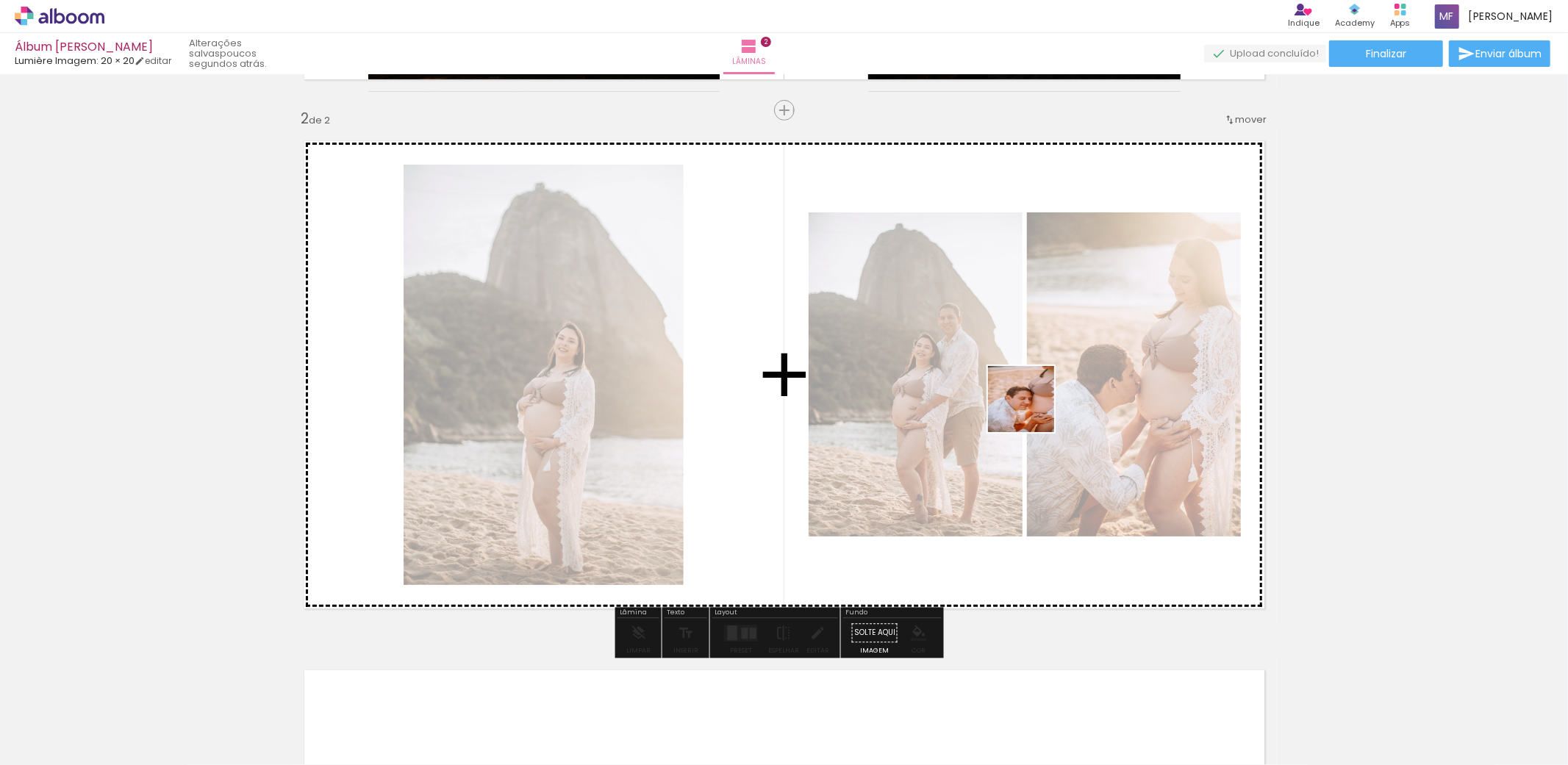
drag, startPoint x: 733, startPoint y: 704, endPoint x: 1032, endPoint y: 409, distance: 420.0
click at [1032, 409] on quentale-workspace at bounding box center [784, 382] width 1568 height 765
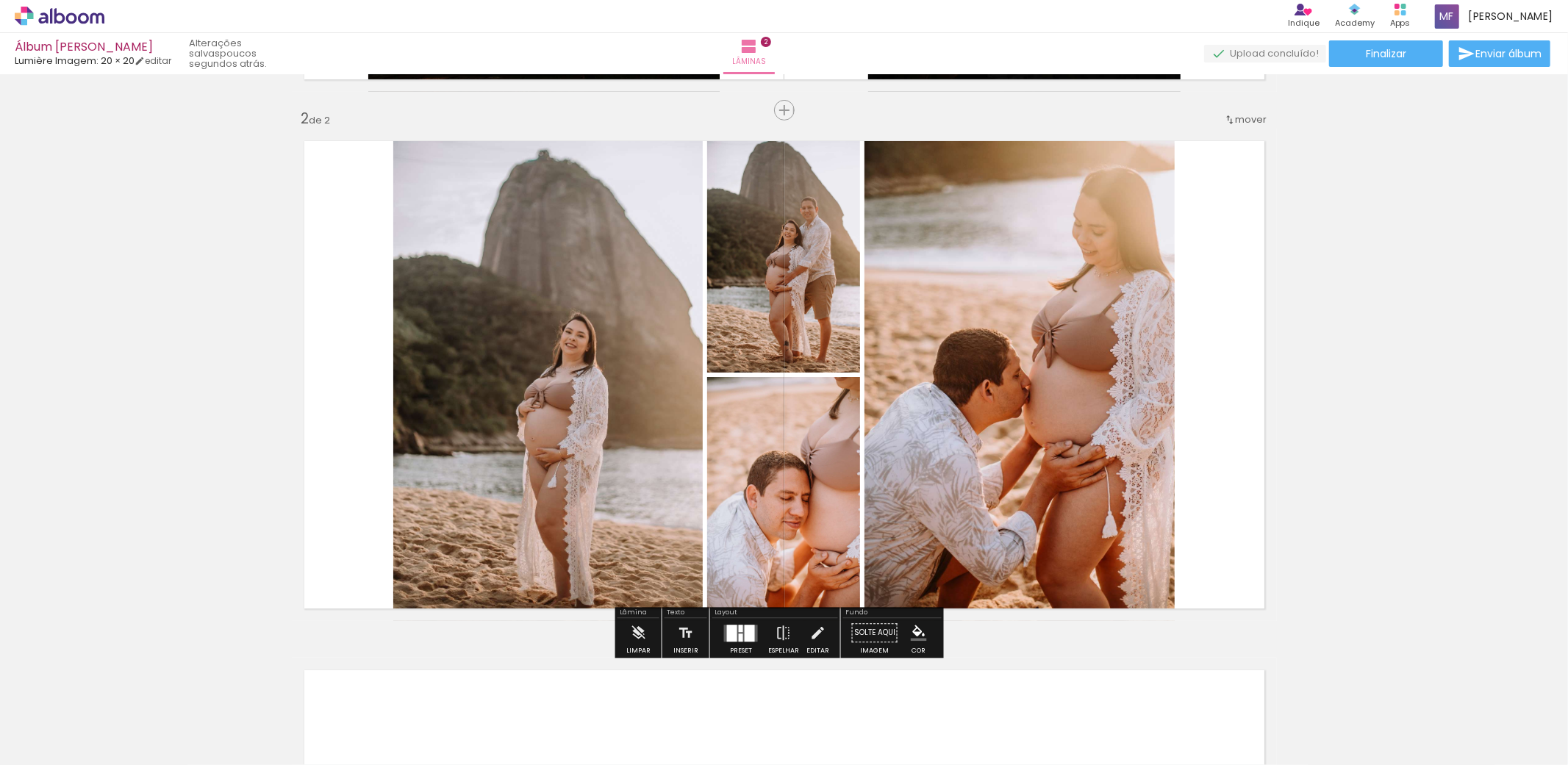
click at [746, 647] on div at bounding box center [741, 633] width 40 height 29
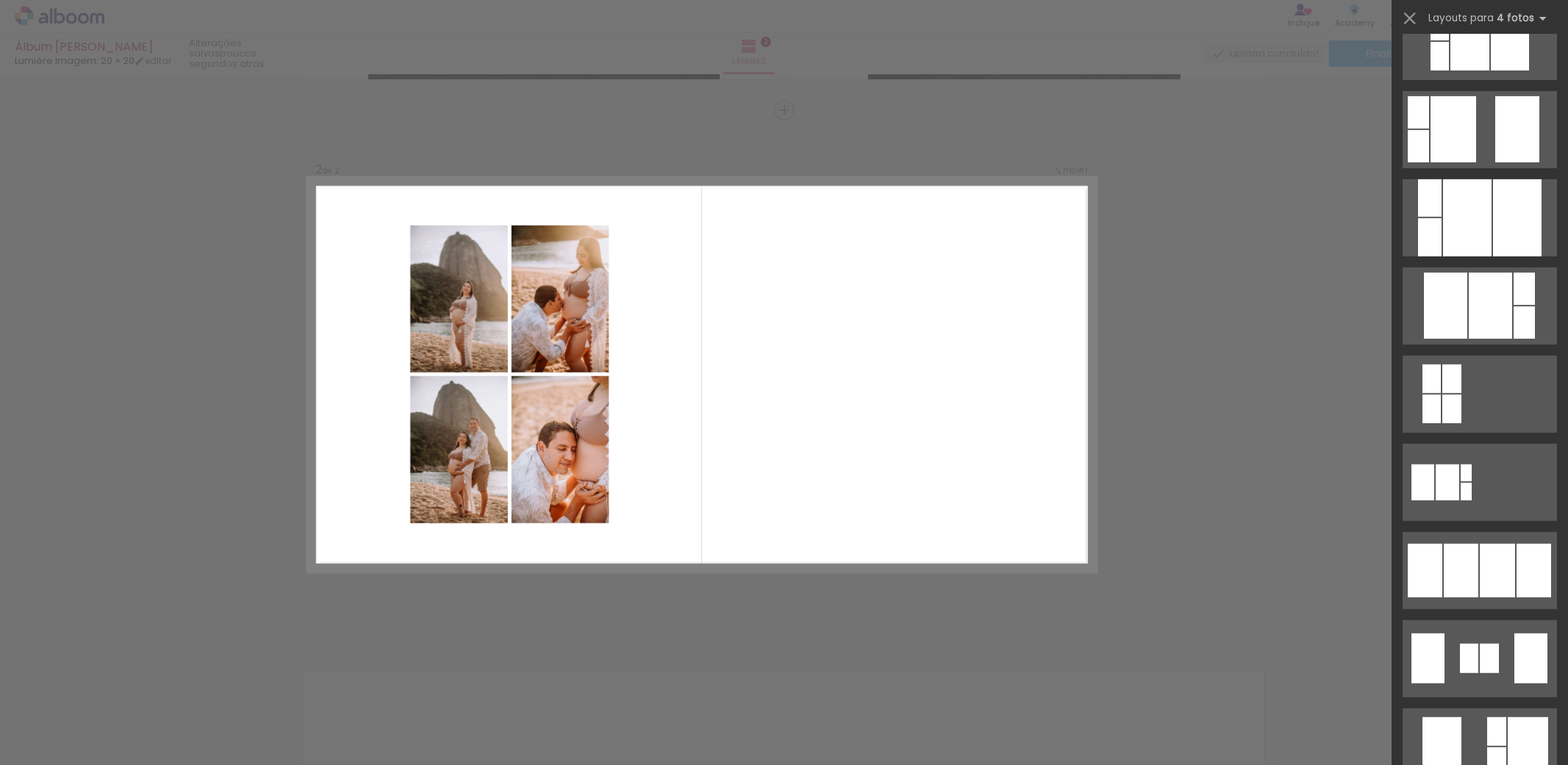
scroll to position [653, 0]
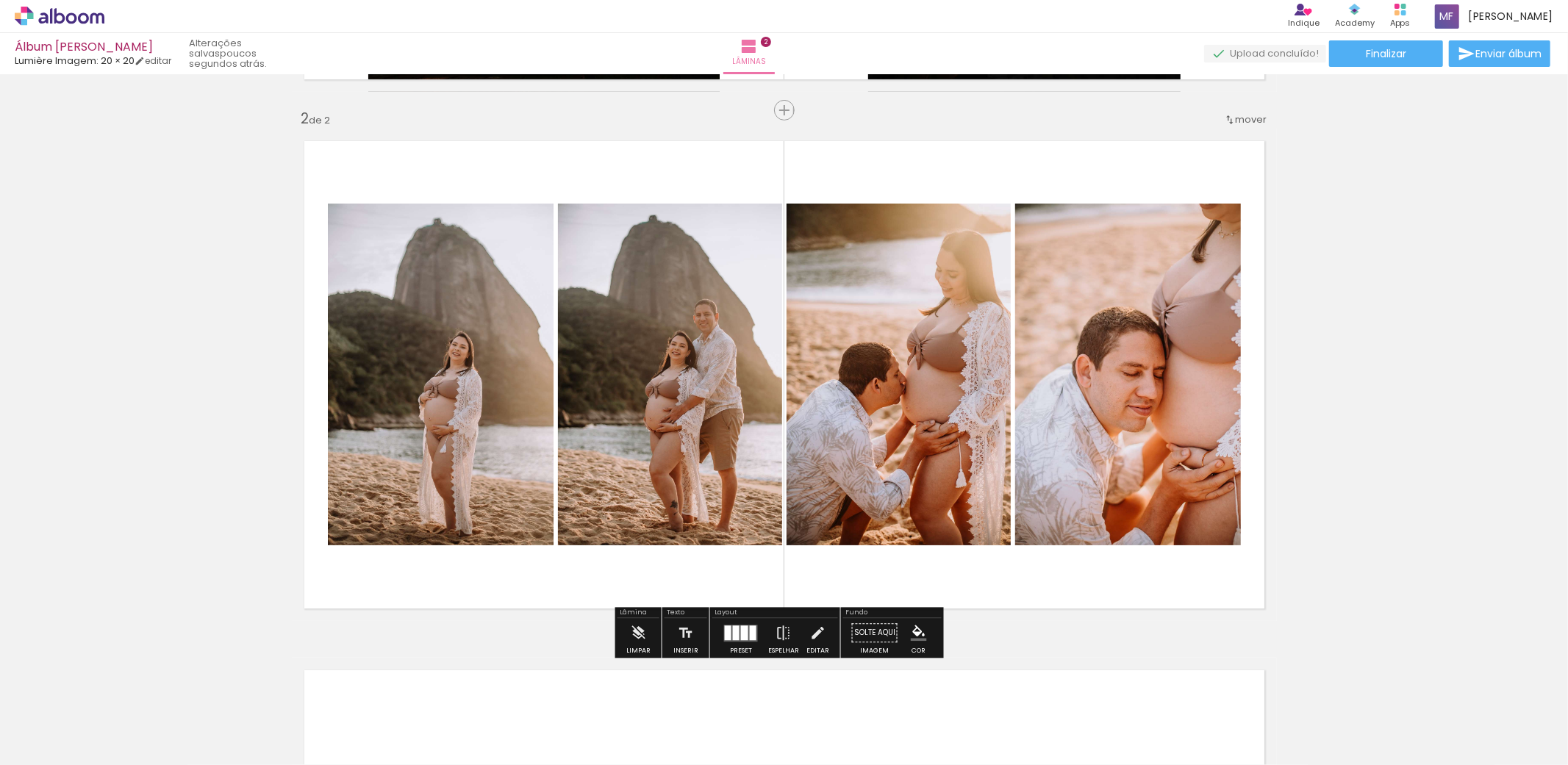
click at [745, 629] on quentale-layouter at bounding box center [741, 633] width 33 height 17
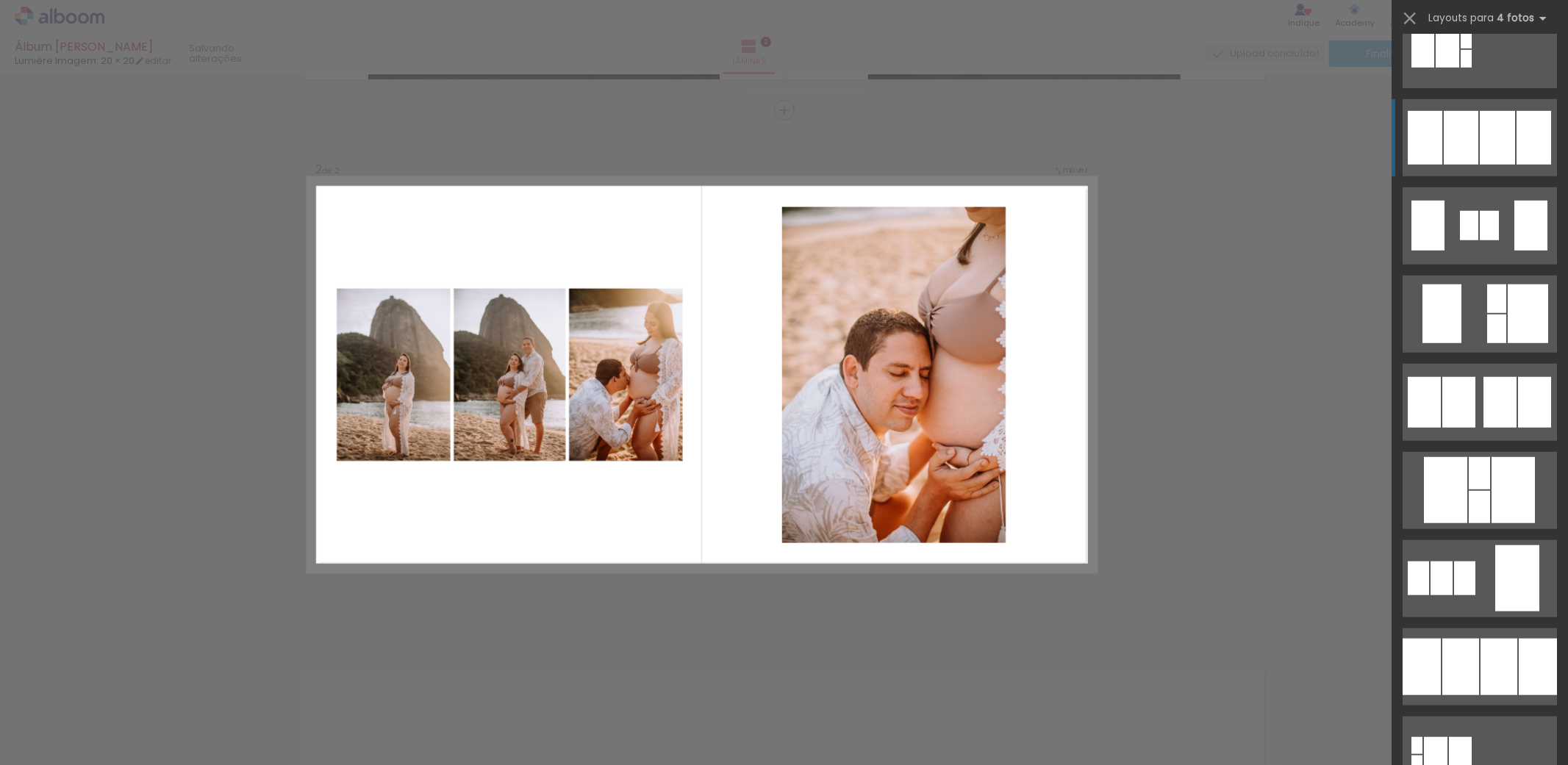
scroll to position [976, 0]
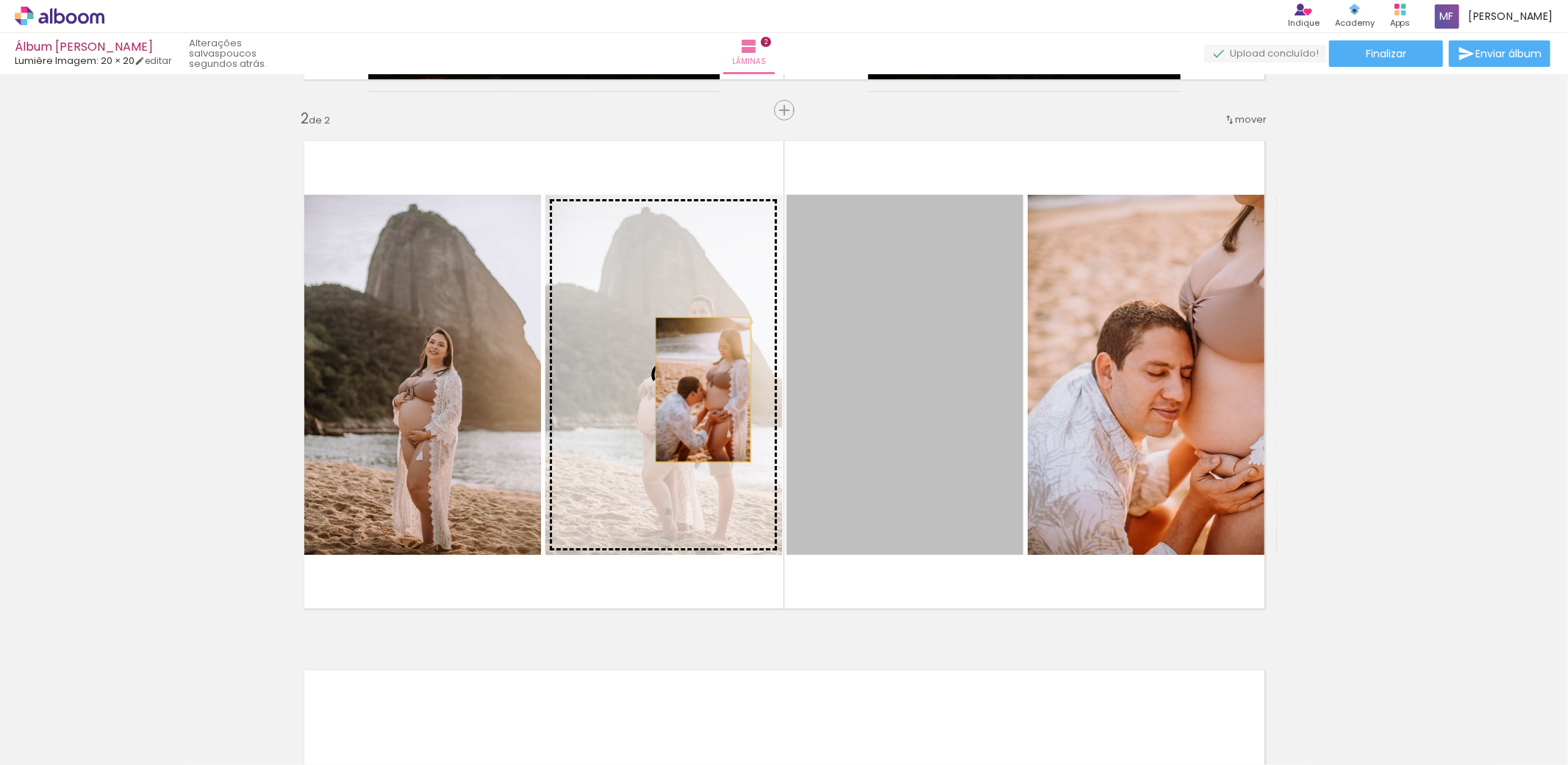
drag, startPoint x: 892, startPoint y: 378, endPoint x: 696, endPoint y: 389, distance: 196.3
click at [0, 0] on slot at bounding box center [0, 0] width 0 height 0
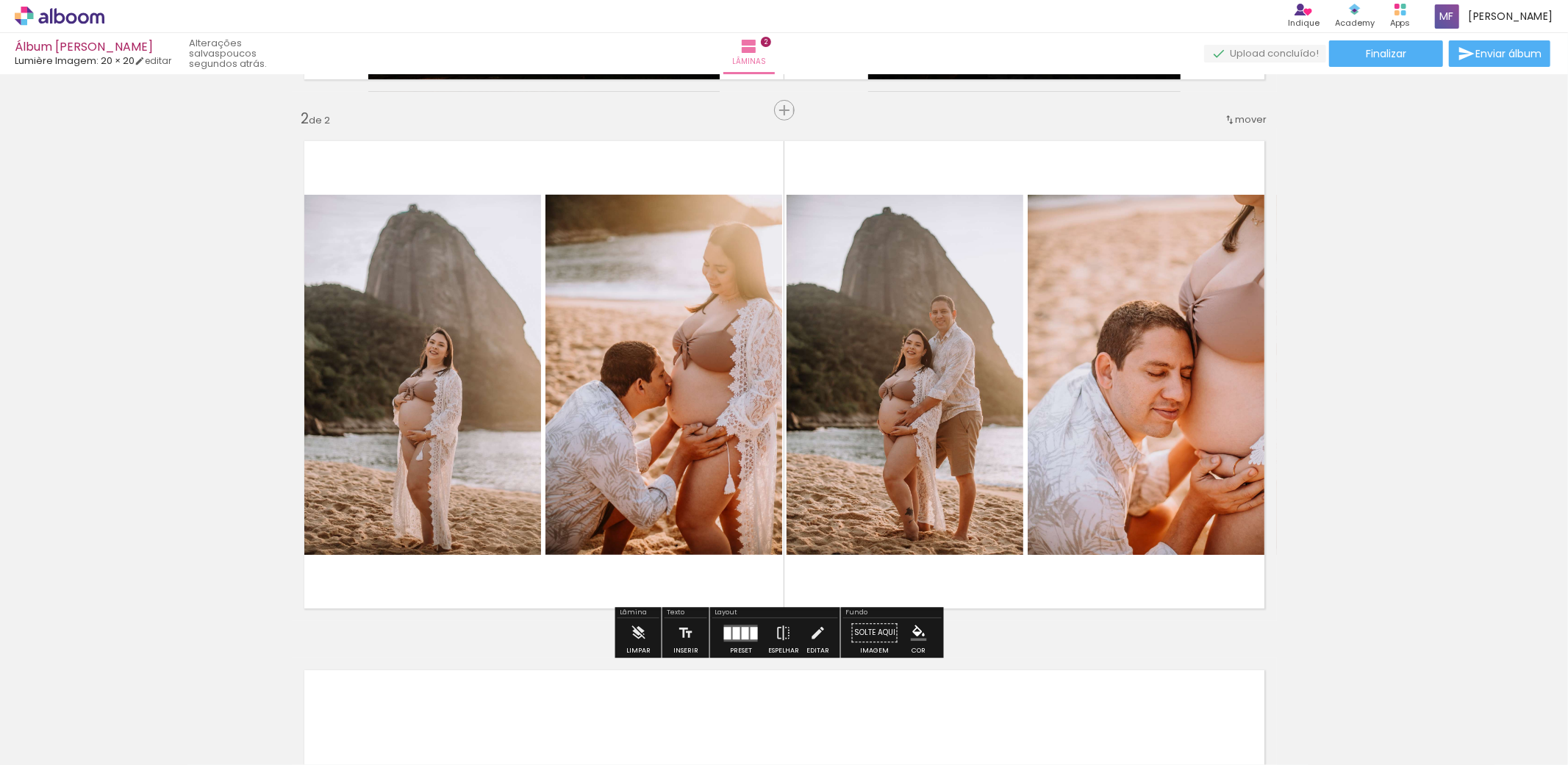
click at [1357, 287] on div "Inserir lâmina 1 de 2 Inserir lâmina 2 de 2" at bounding box center [784, 356] width 1568 height 1589
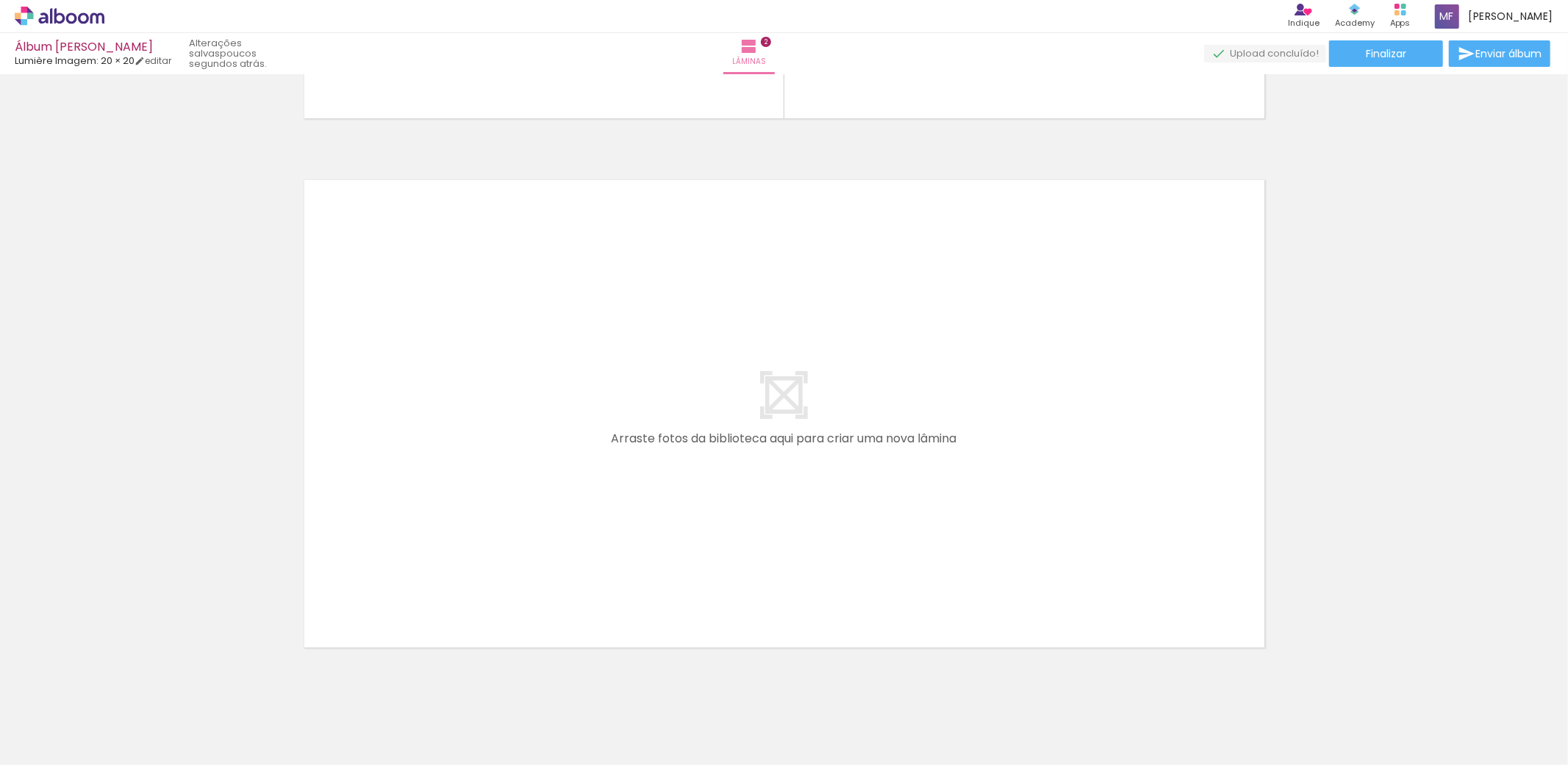
scroll to position [1046, 0]
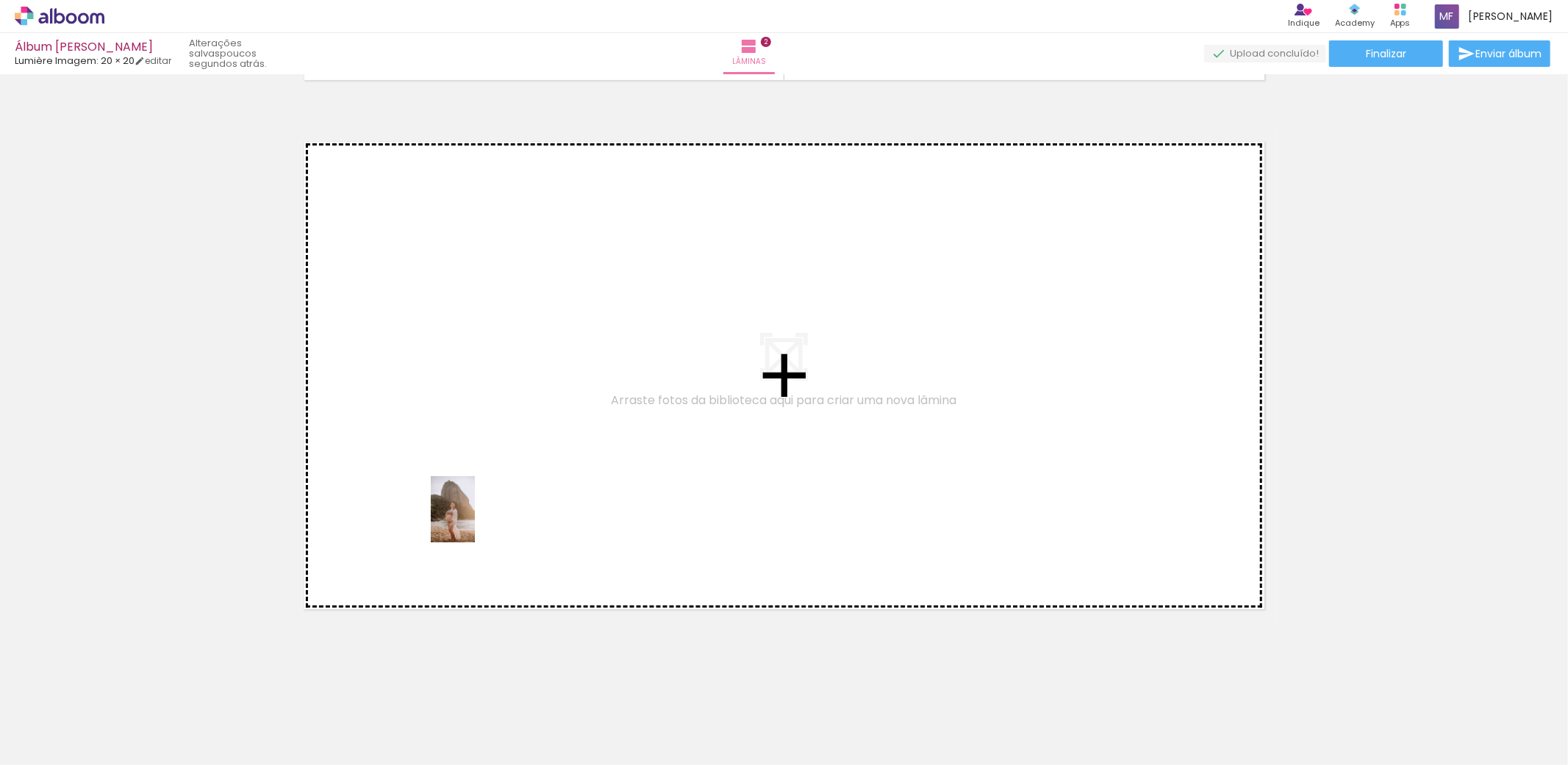
drag, startPoint x: 410, startPoint y: 728, endPoint x: 487, endPoint y: 483, distance: 256.8
click at [487, 483] on quentale-workspace at bounding box center [784, 382] width 1568 height 765
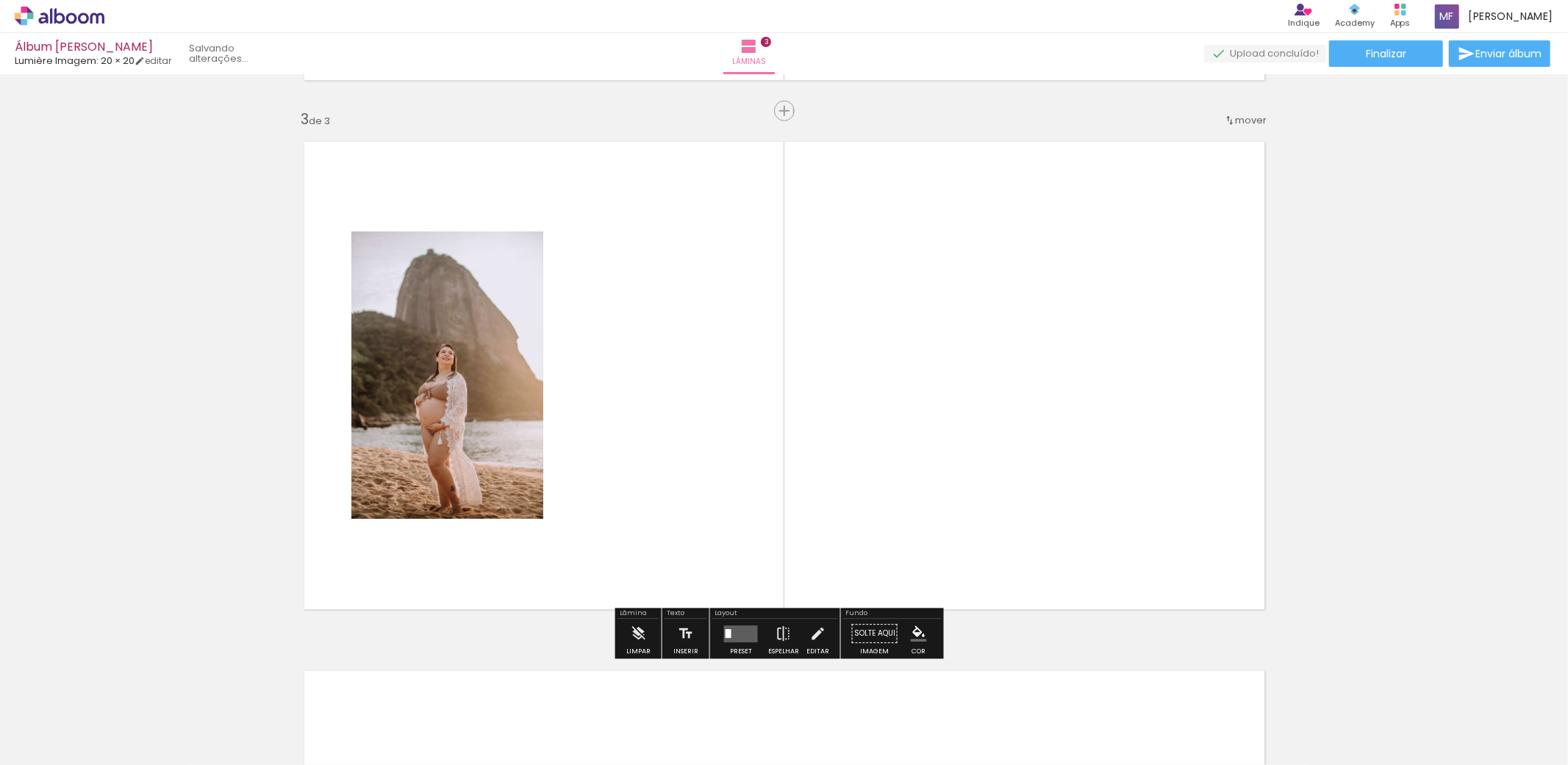
scroll to position [1047, 0]
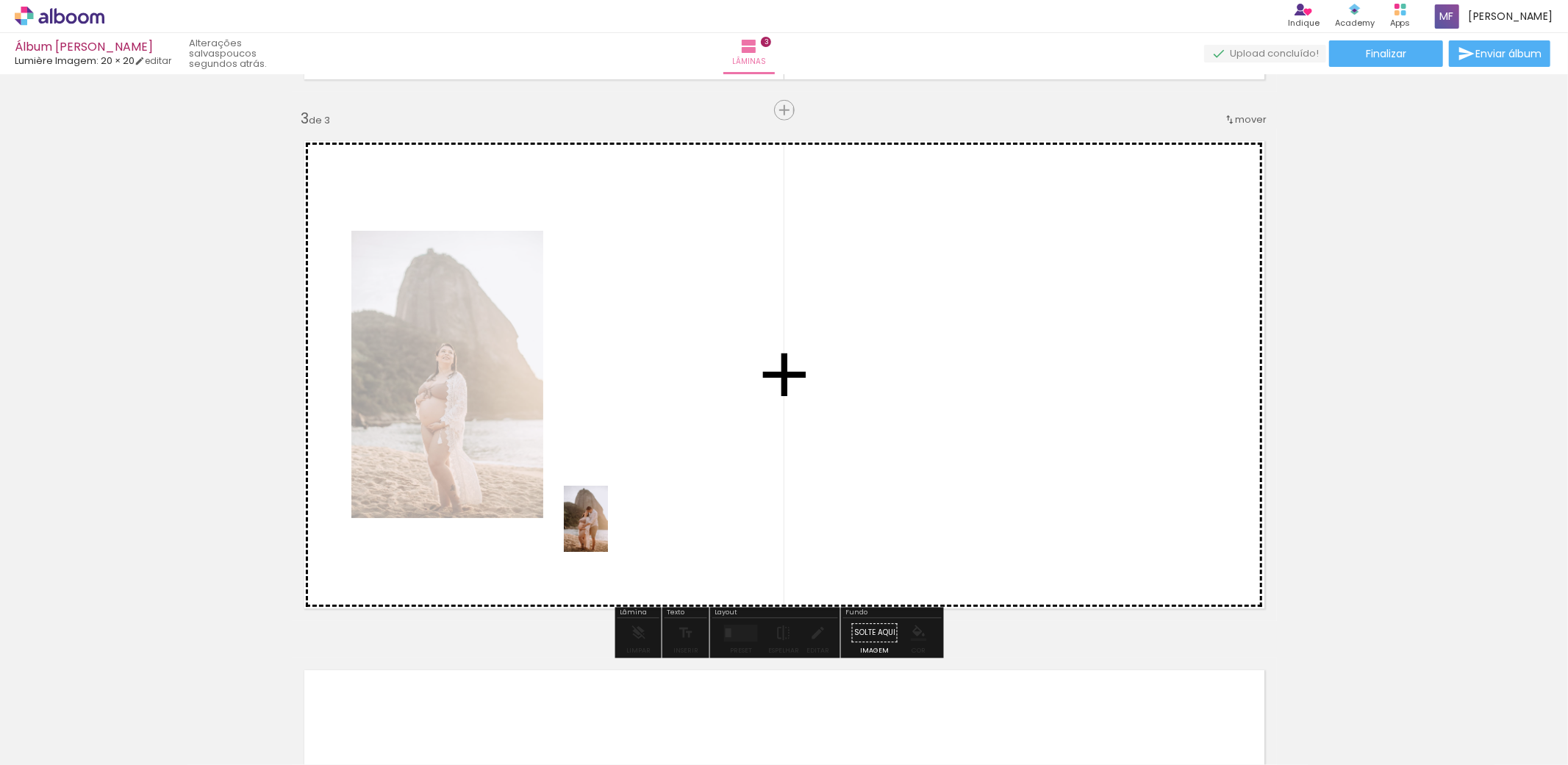
drag, startPoint x: 569, startPoint y: 722, endPoint x: 620, endPoint y: 474, distance: 253.2
click at [620, 474] on quentale-workspace at bounding box center [784, 382] width 1568 height 765
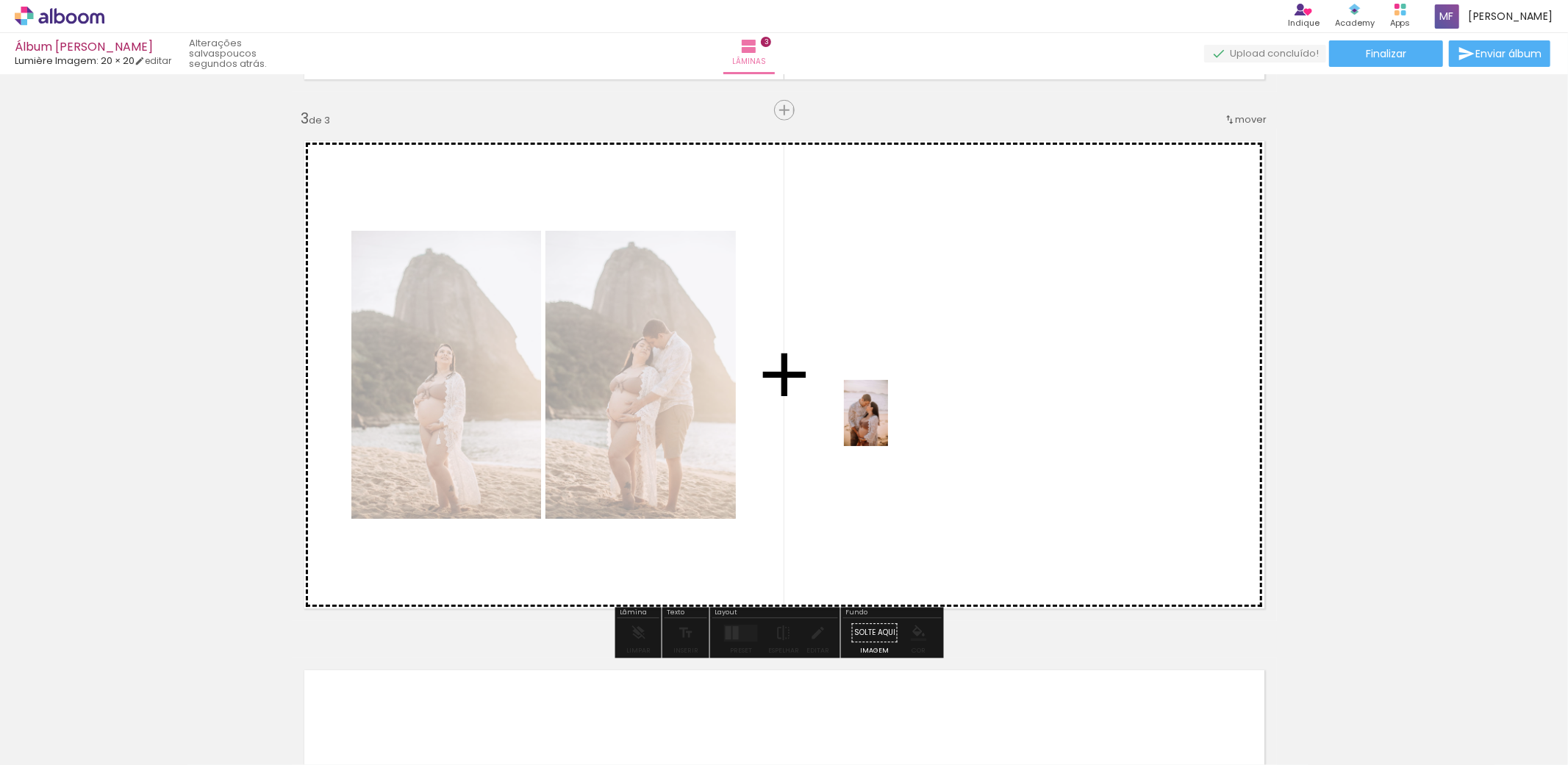
drag, startPoint x: 1061, startPoint y: 722, endPoint x: 888, endPoint y: 425, distance: 343.7
click at [888, 425] on quentale-workspace at bounding box center [784, 382] width 1568 height 765
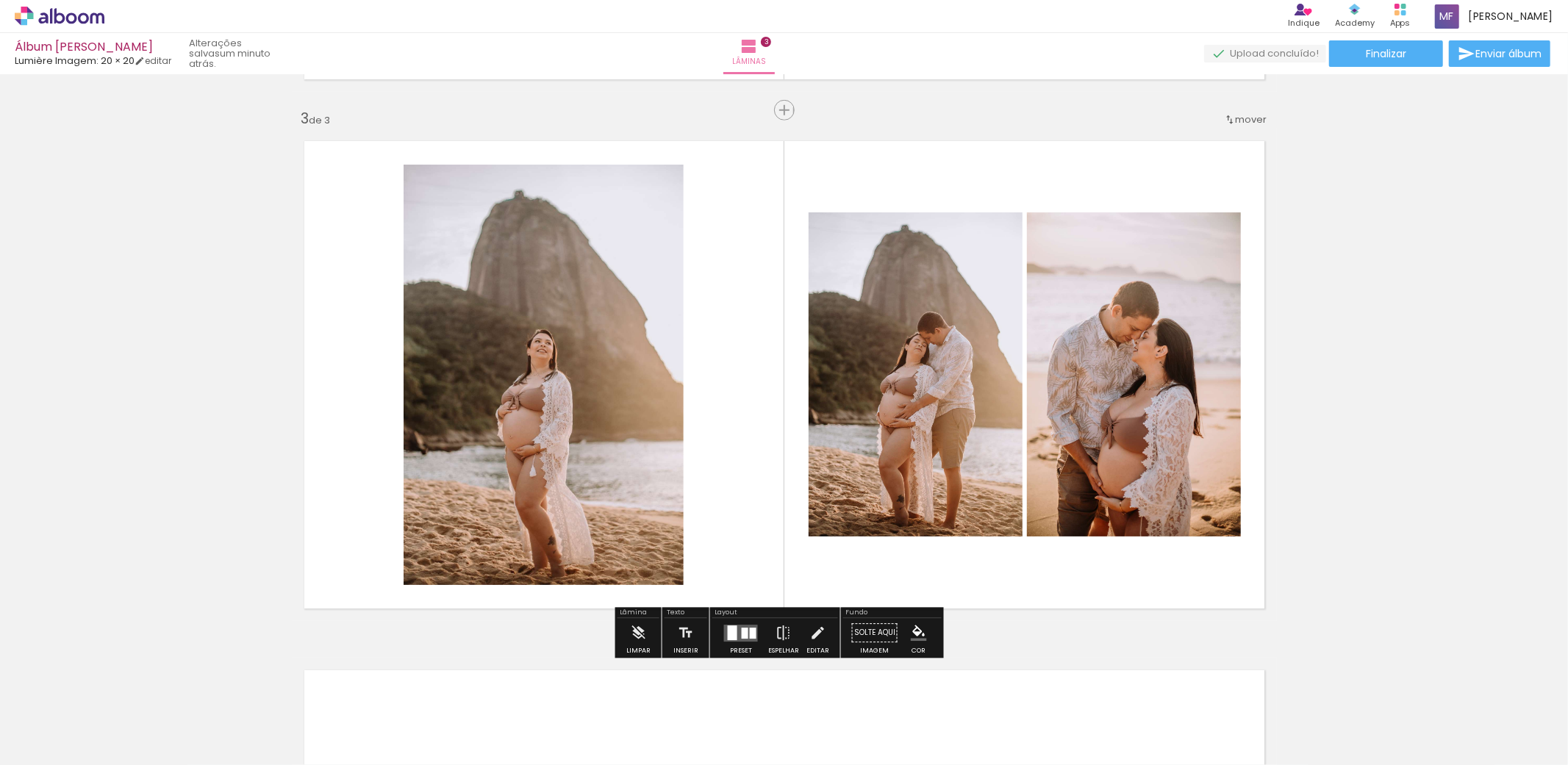
scroll to position [0, 1767]
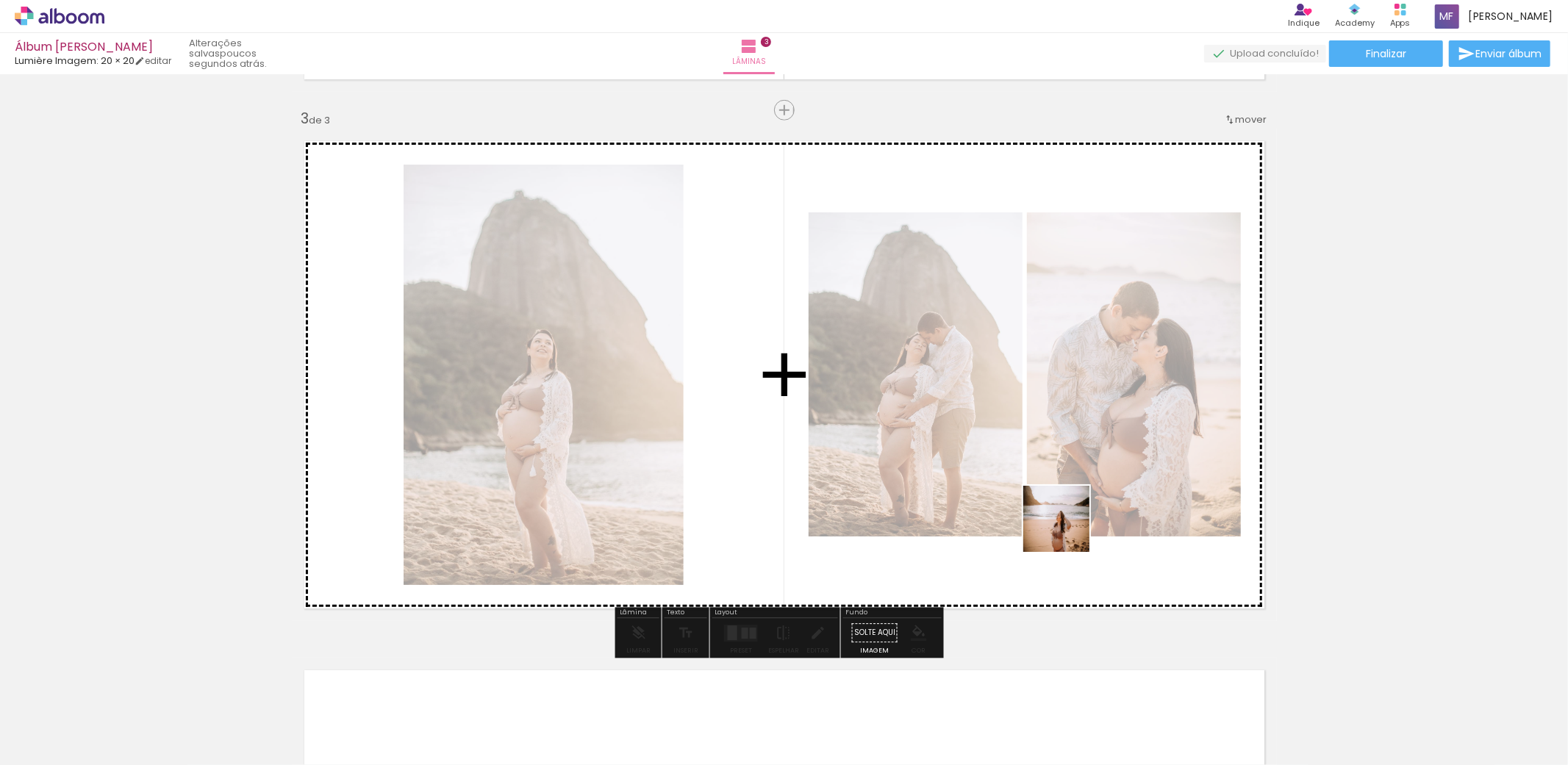
drag, startPoint x: 1117, startPoint y: 729, endPoint x: 1062, endPoint y: 502, distance: 233.6
click at [1062, 502] on quentale-workspace at bounding box center [784, 382] width 1568 height 765
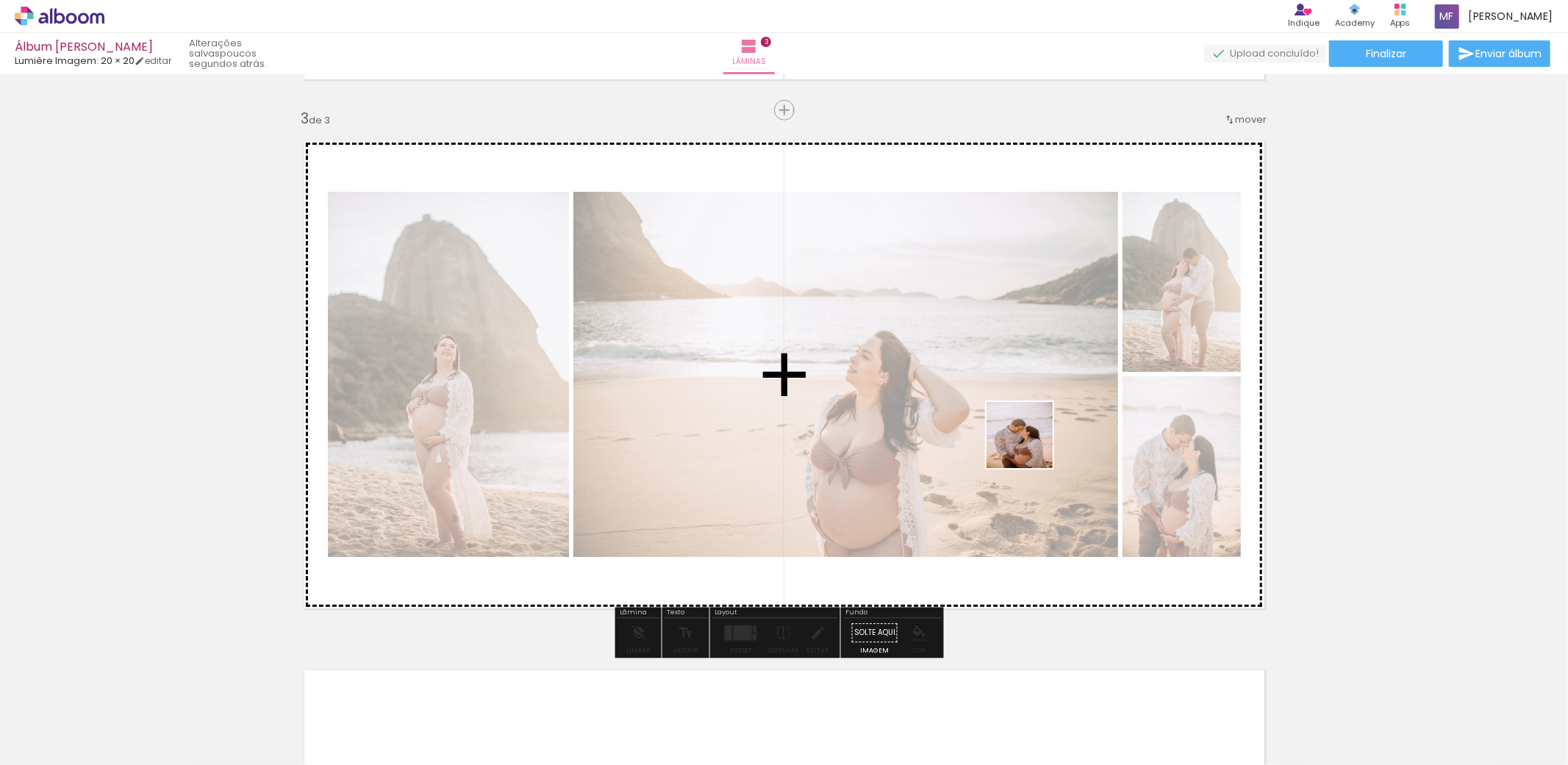
drag, startPoint x: 1183, startPoint y: 733, endPoint x: 1027, endPoint y: 440, distance: 331.9
click at [1027, 440] on quentale-workspace at bounding box center [784, 382] width 1568 height 765
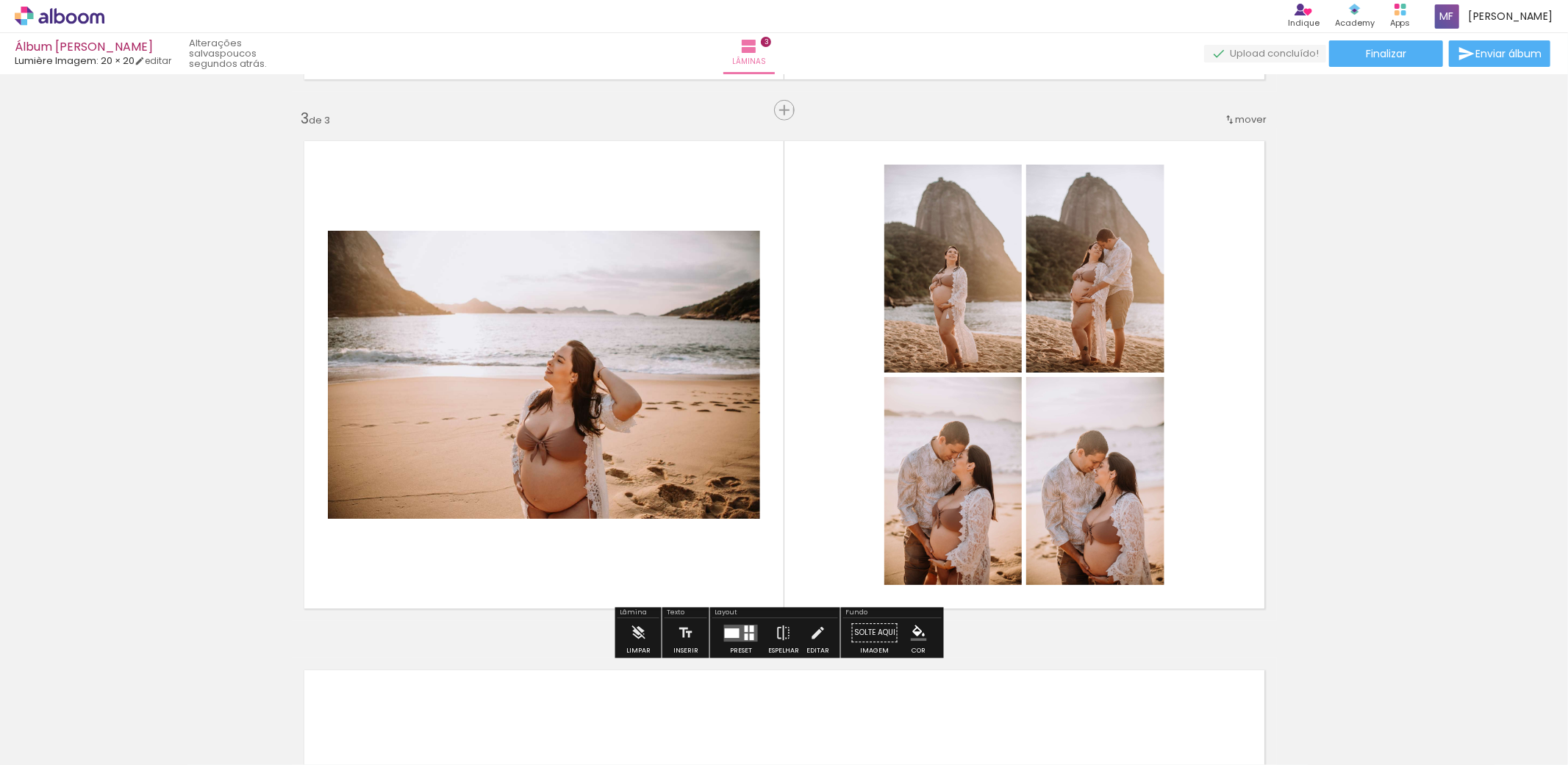
click at [733, 627] on quentale-layouter at bounding box center [741, 633] width 33 height 17
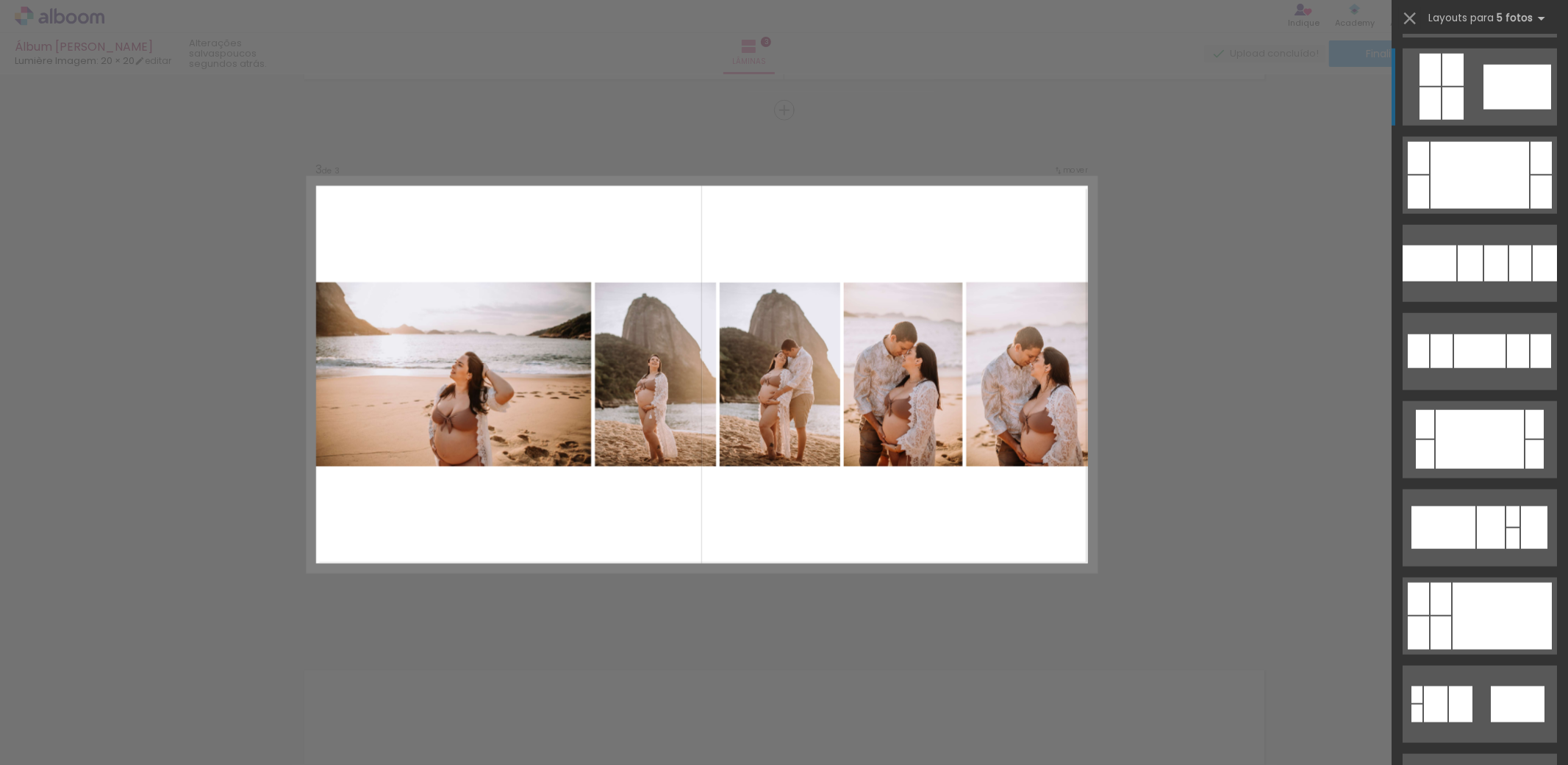
scroll to position [1225, 0]
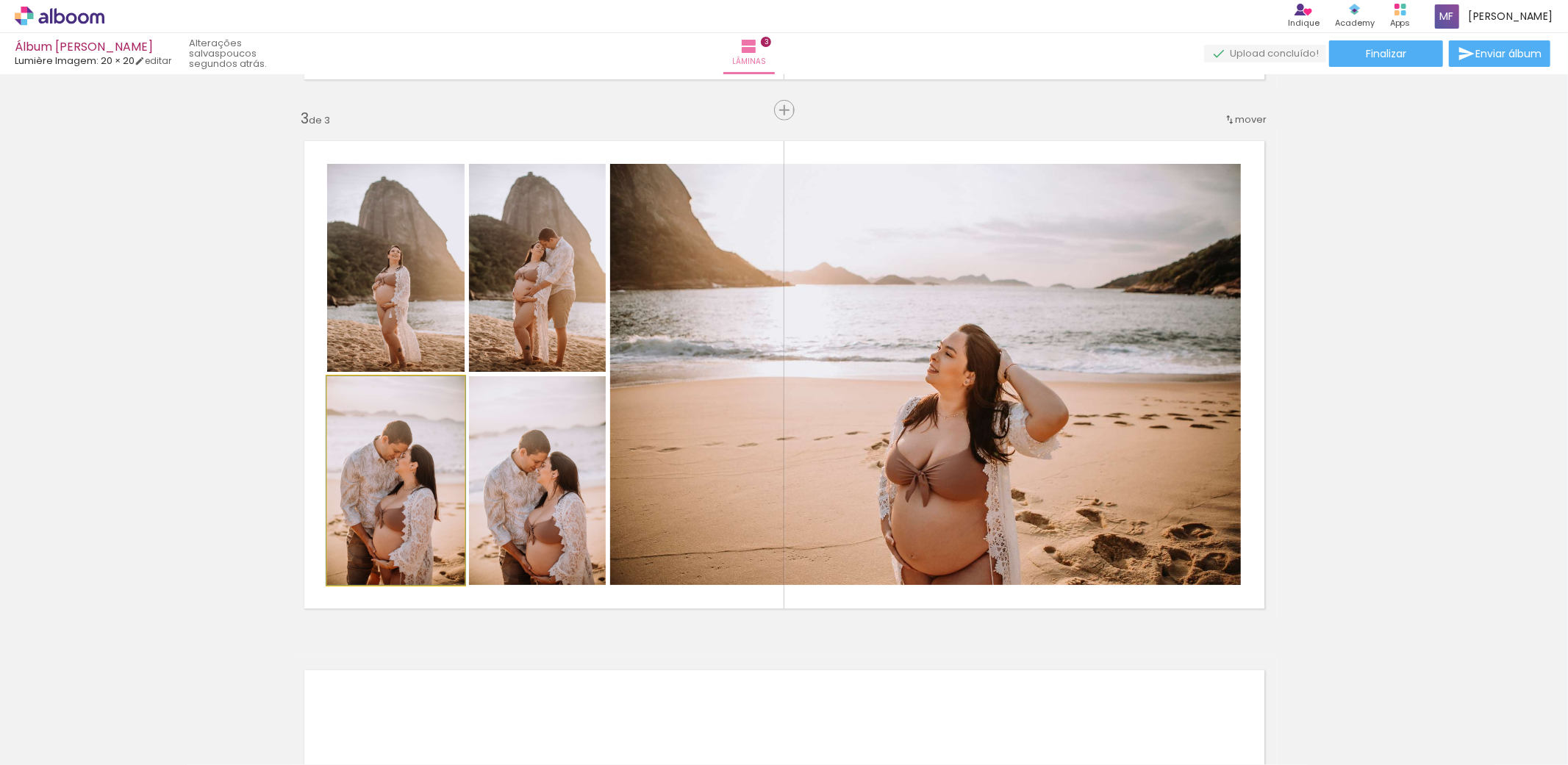
click at [377, 465] on quentale-photo at bounding box center [396, 481] width 138 height 209
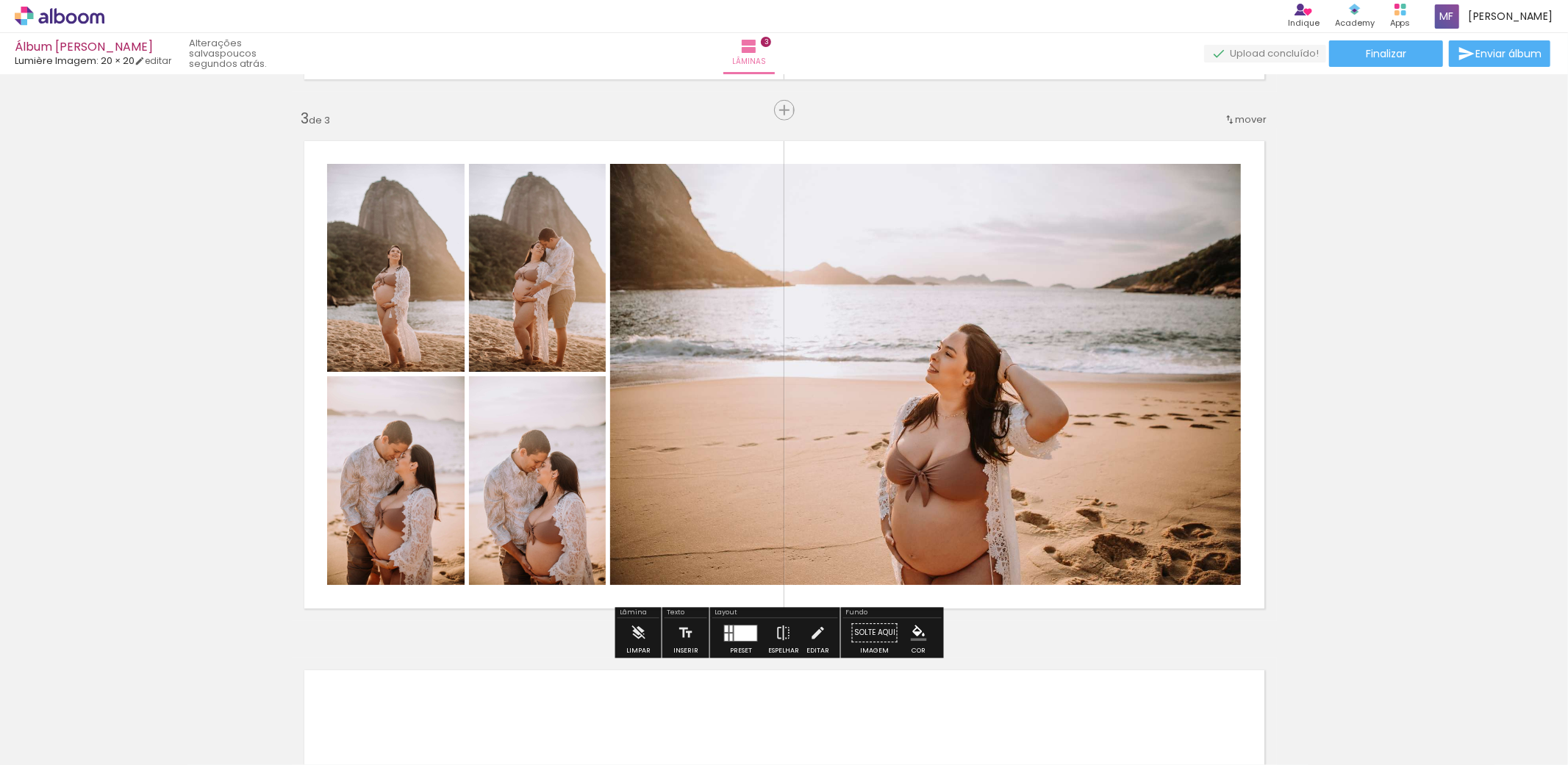
drag, startPoint x: 165, startPoint y: 392, endPoint x: 174, endPoint y: 400, distance: 12.0
click at [165, 392] on div "Inserir lâmina 1 de 3 Inserir lâmina 2 de 3 Inserir lâmina 3 de 3" at bounding box center [784, 91] width 1568 height 2118
click at [229, 480] on div "Inserir lâmina 1 de 3 Inserir lâmina 2 de 3 Inserir lâmina 3 de 3" at bounding box center [784, 91] width 1568 height 2118
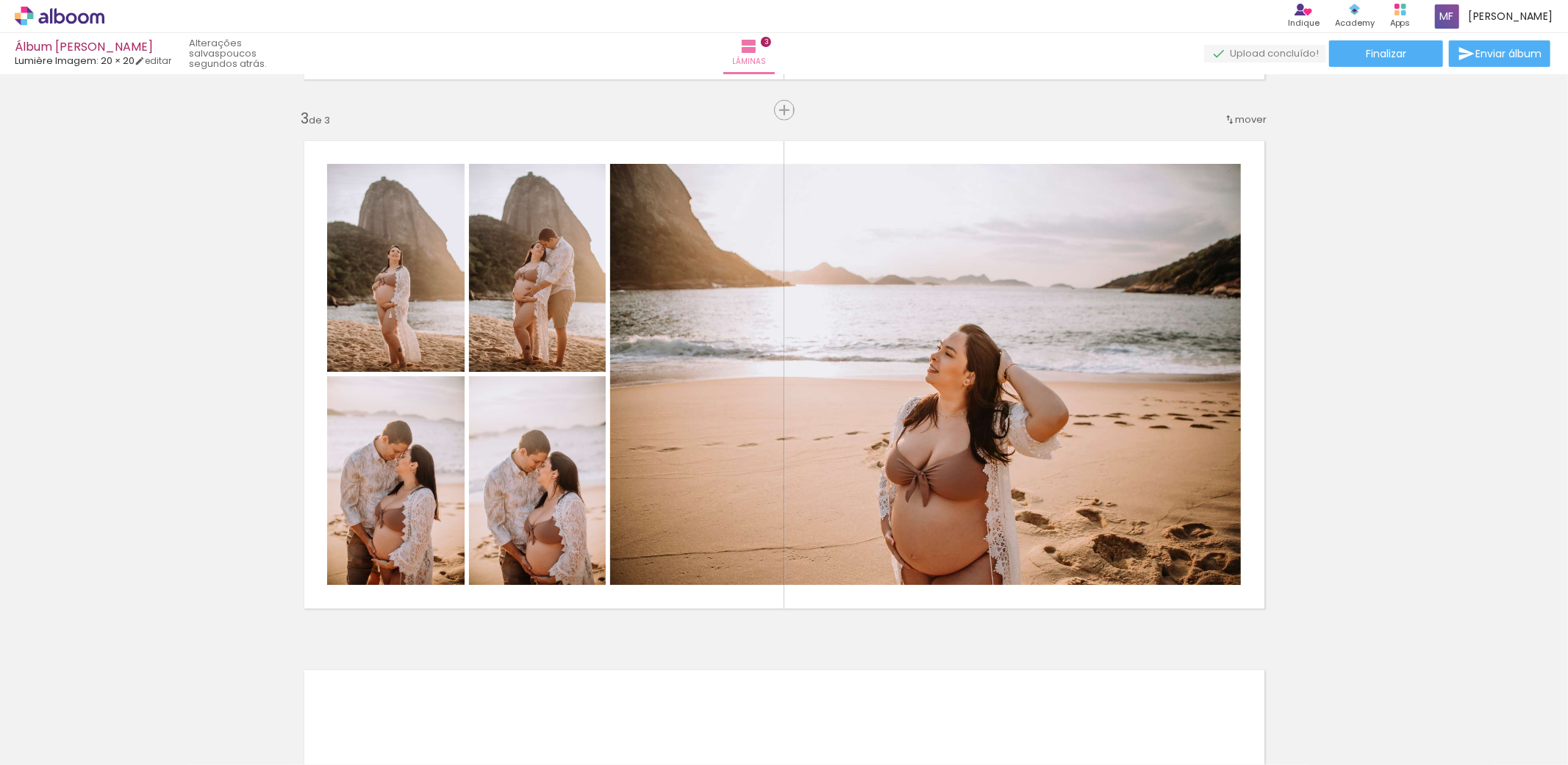
click at [229, 480] on div "Inserir lâmina 1 de 3 Inserir lâmina 2 de 3 Inserir lâmina 3 de 3" at bounding box center [784, 91] width 1568 height 2118
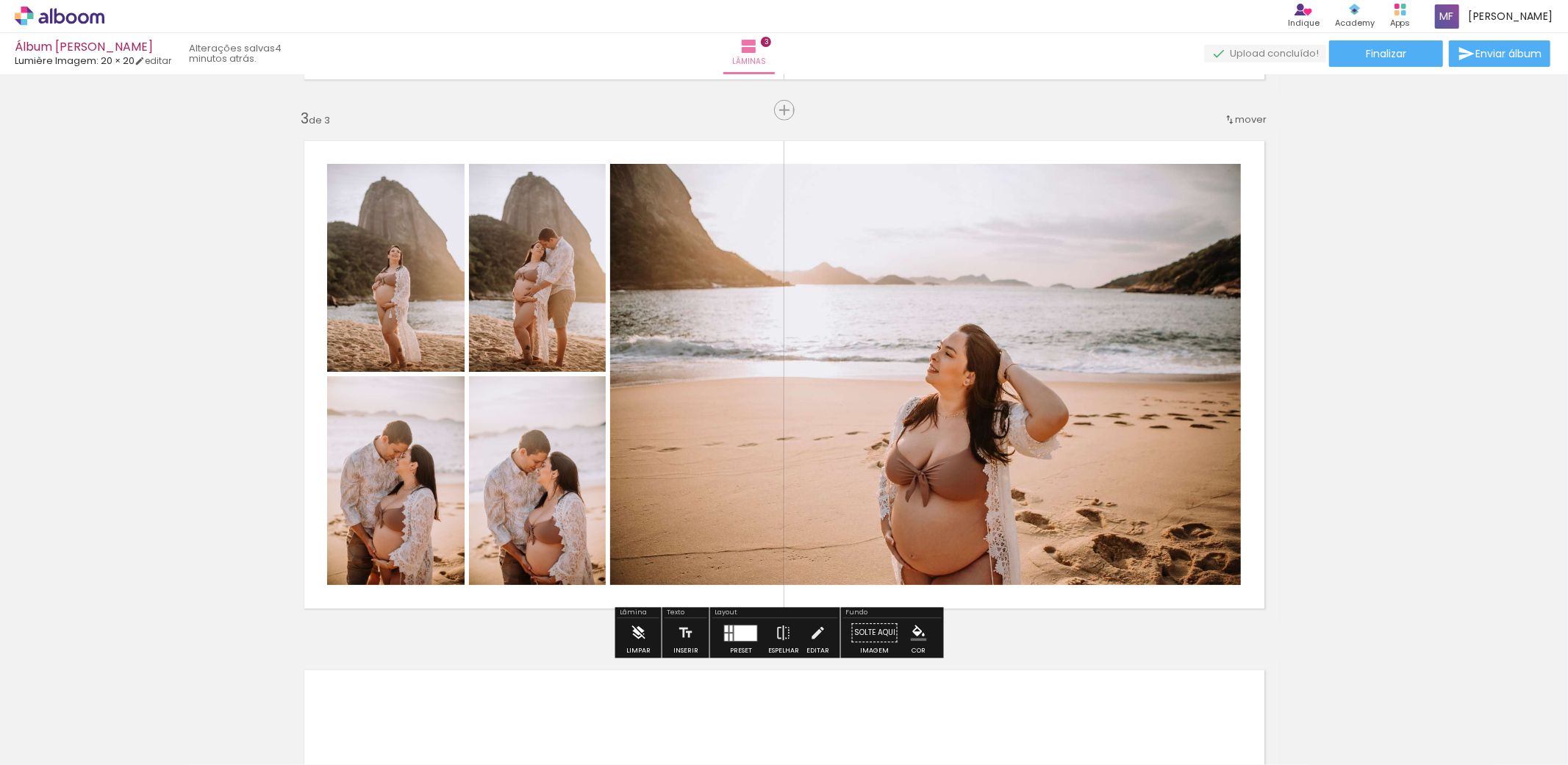
click at [631, 641] on iron-icon at bounding box center [638, 633] width 16 height 29
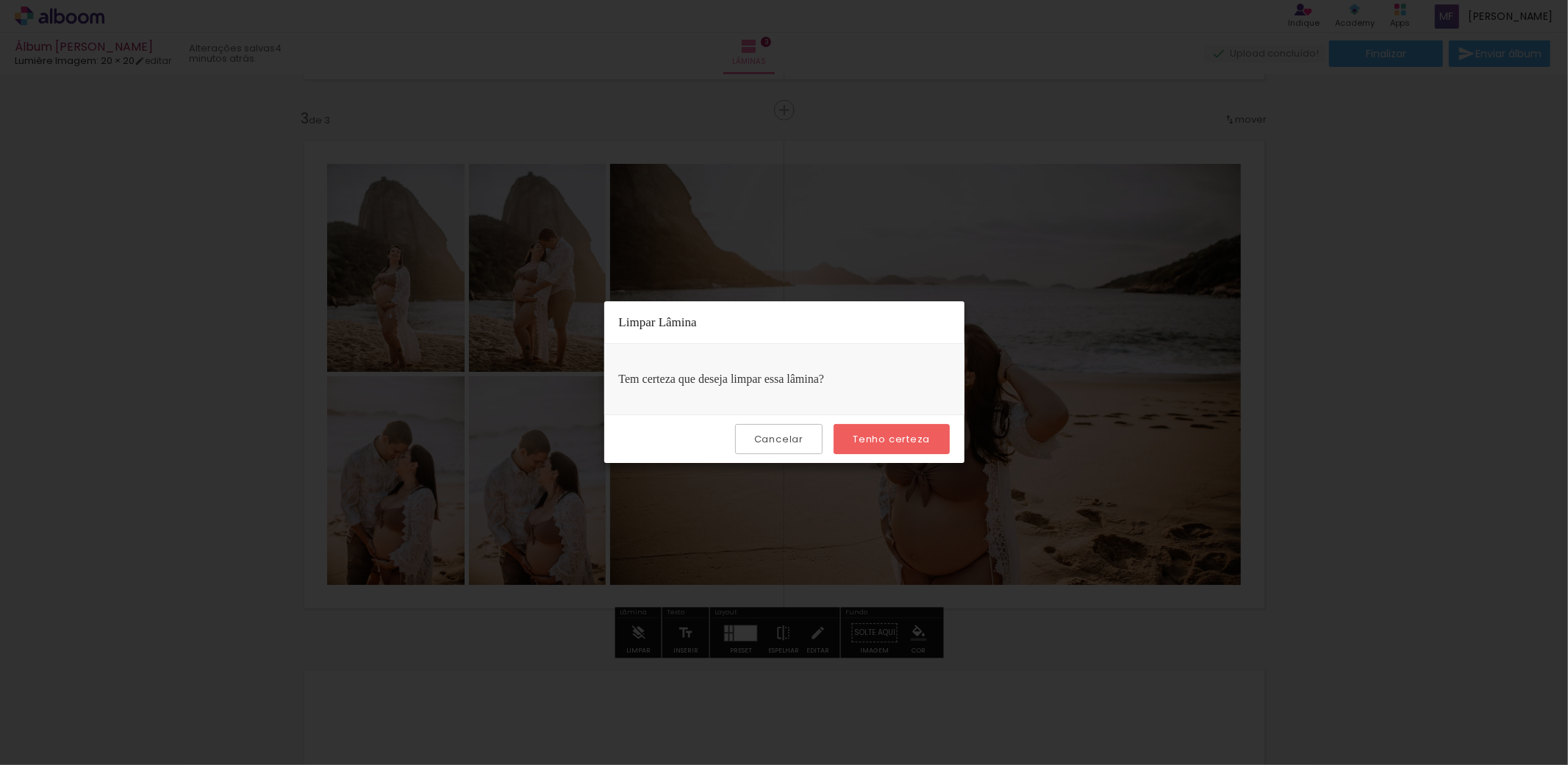
click at [0, 0] on slot "Tenho certeza" at bounding box center [0, 0] width 0 height 0
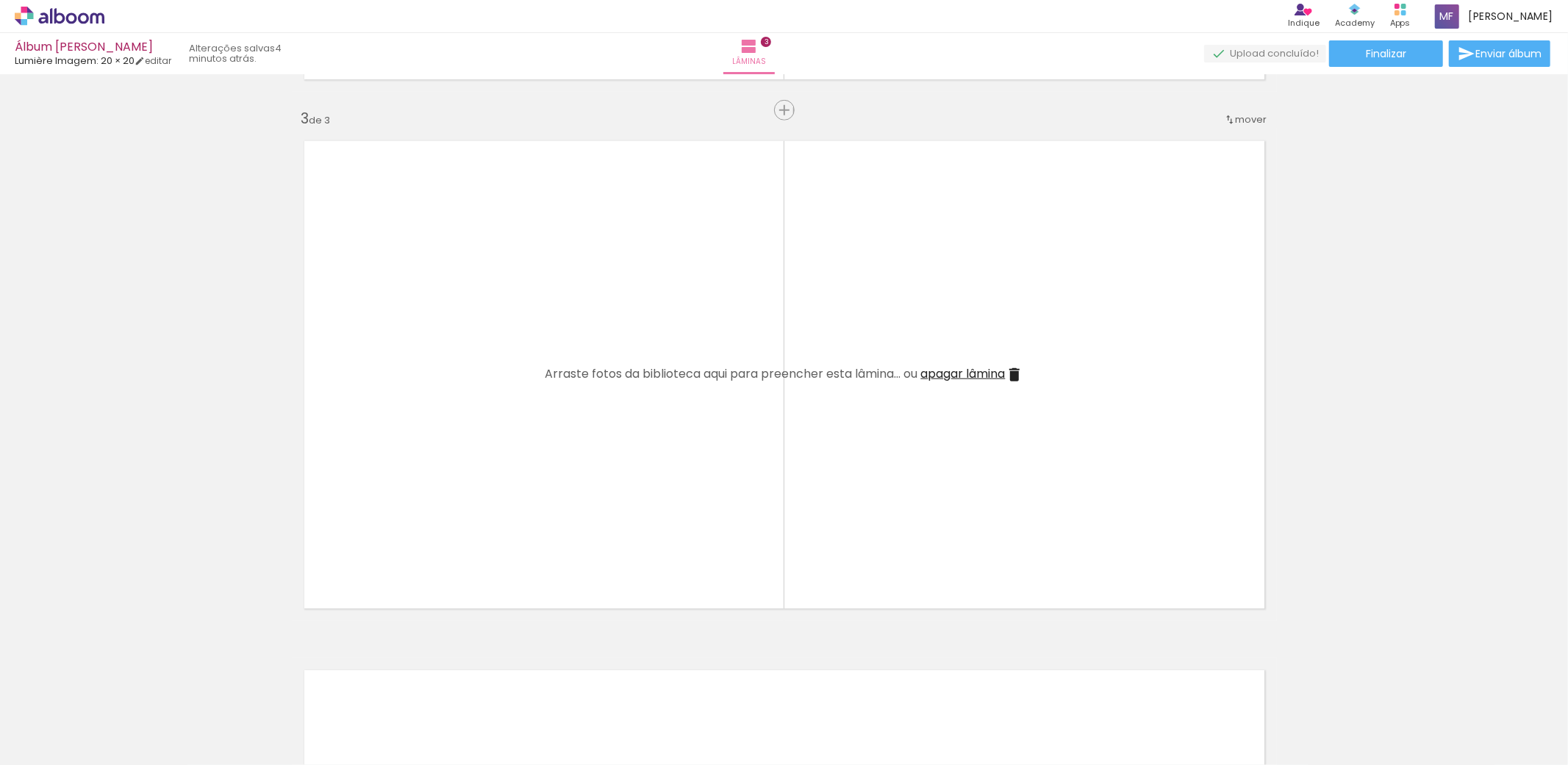
click at [27, 748] on iron-icon at bounding box center [21, 745] width 17 height 17
click at [0, 0] on input "file" at bounding box center [0, 0] width 0 height 0
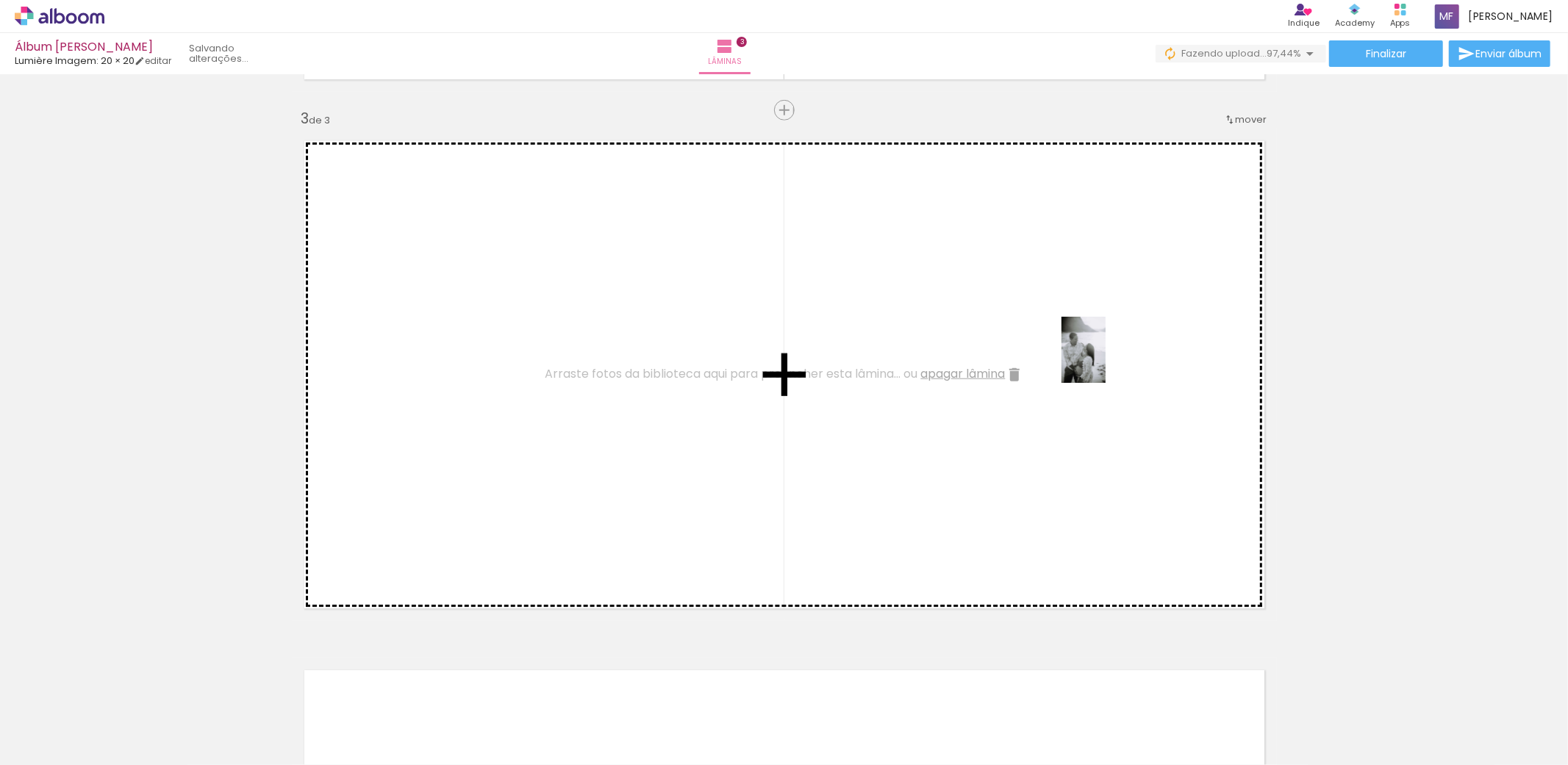
drag, startPoint x: 1273, startPoint y: 722, endPoint x: 1105, endPoint y: 361, distance: 398.2
click at [1105, 361] on quentale-workspace at bounding box center [784, 382] width 1568 height 765
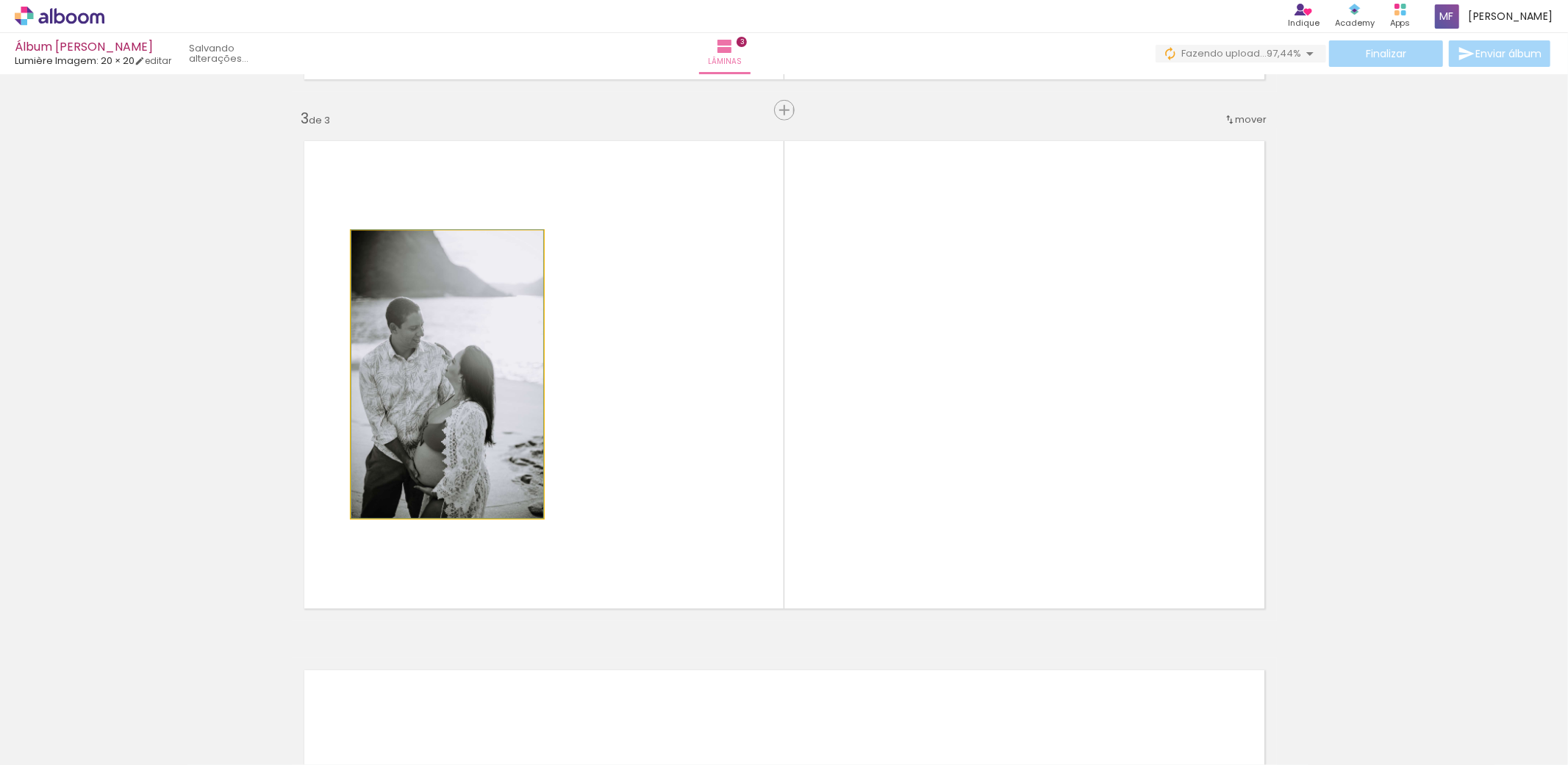
click at [475, 379] on quentale-photo at bounding box center [447, 374] width 192 height 287
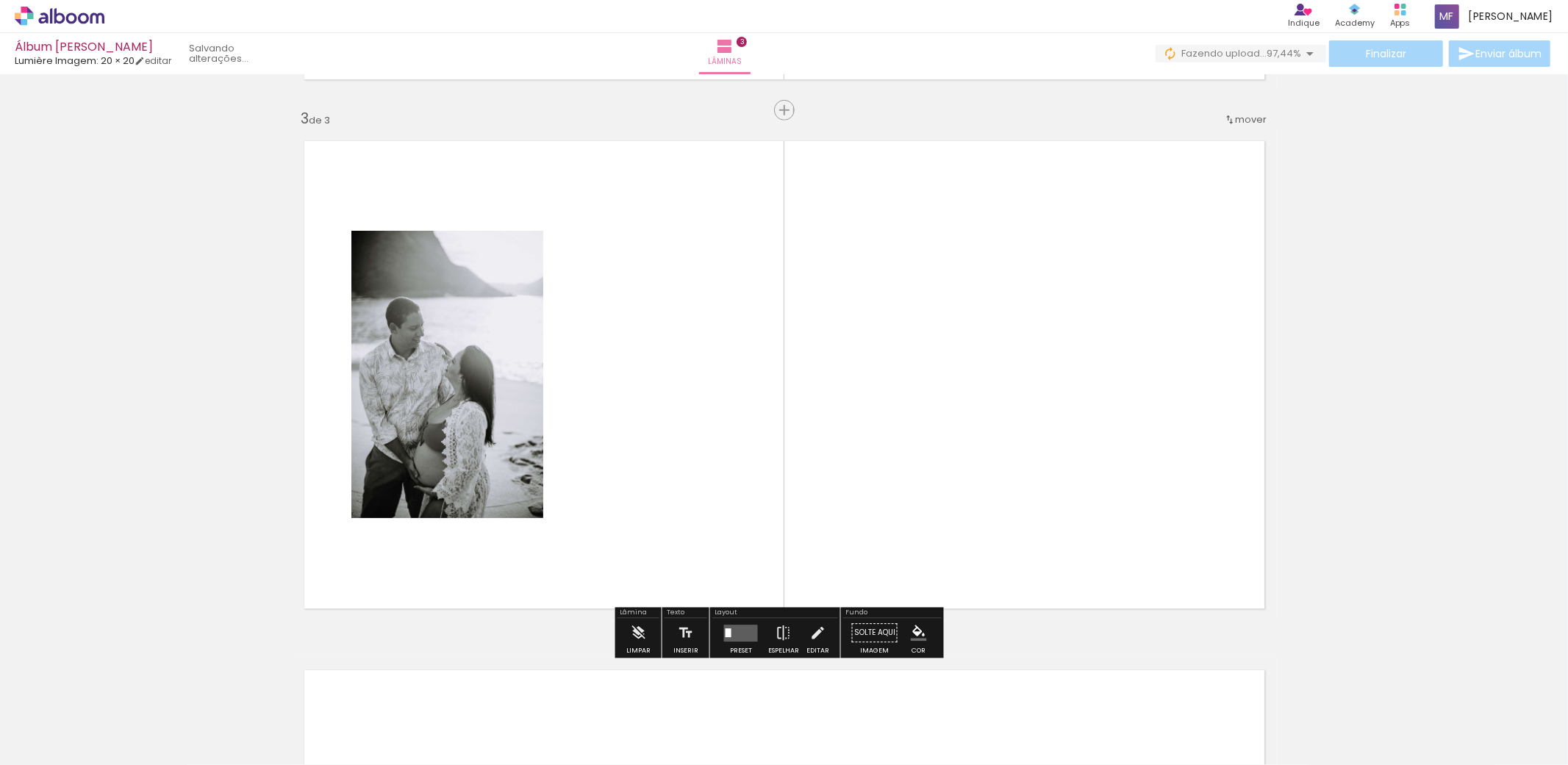
click at [1285, 314] on div "Inserir lâmina 1 de 3 Inserir lâmina 2 de 3 Inserir lâmina 3 de 3" at bounding box center [784, 91] width 1568 height 2118
